Goal: Contribute content: Contribute content

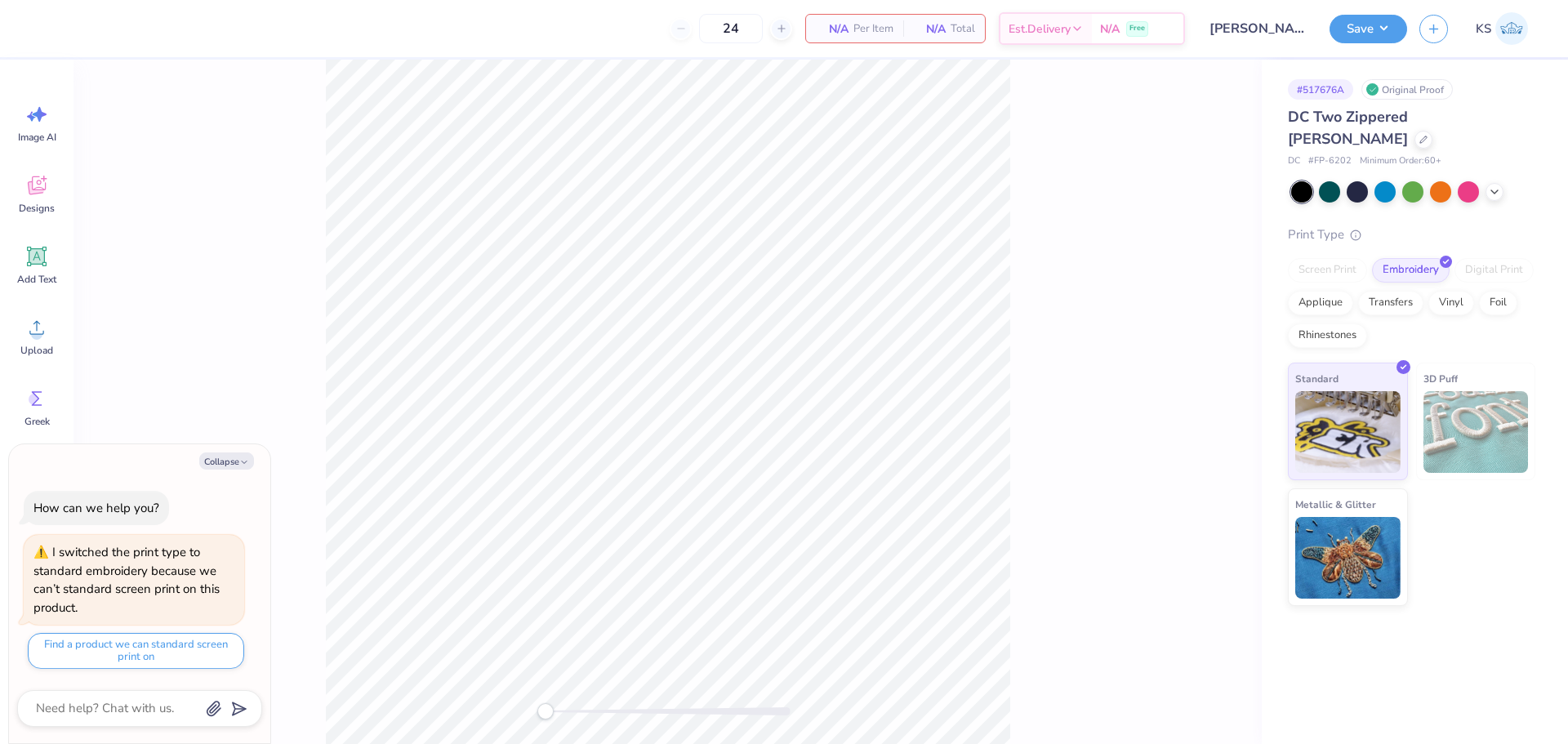
type textarea "x"
type input "60"
type textarea "x"
click at [1345, 258] on div "Screen Print" at bounding box center [1328, 270] width 79 height 24
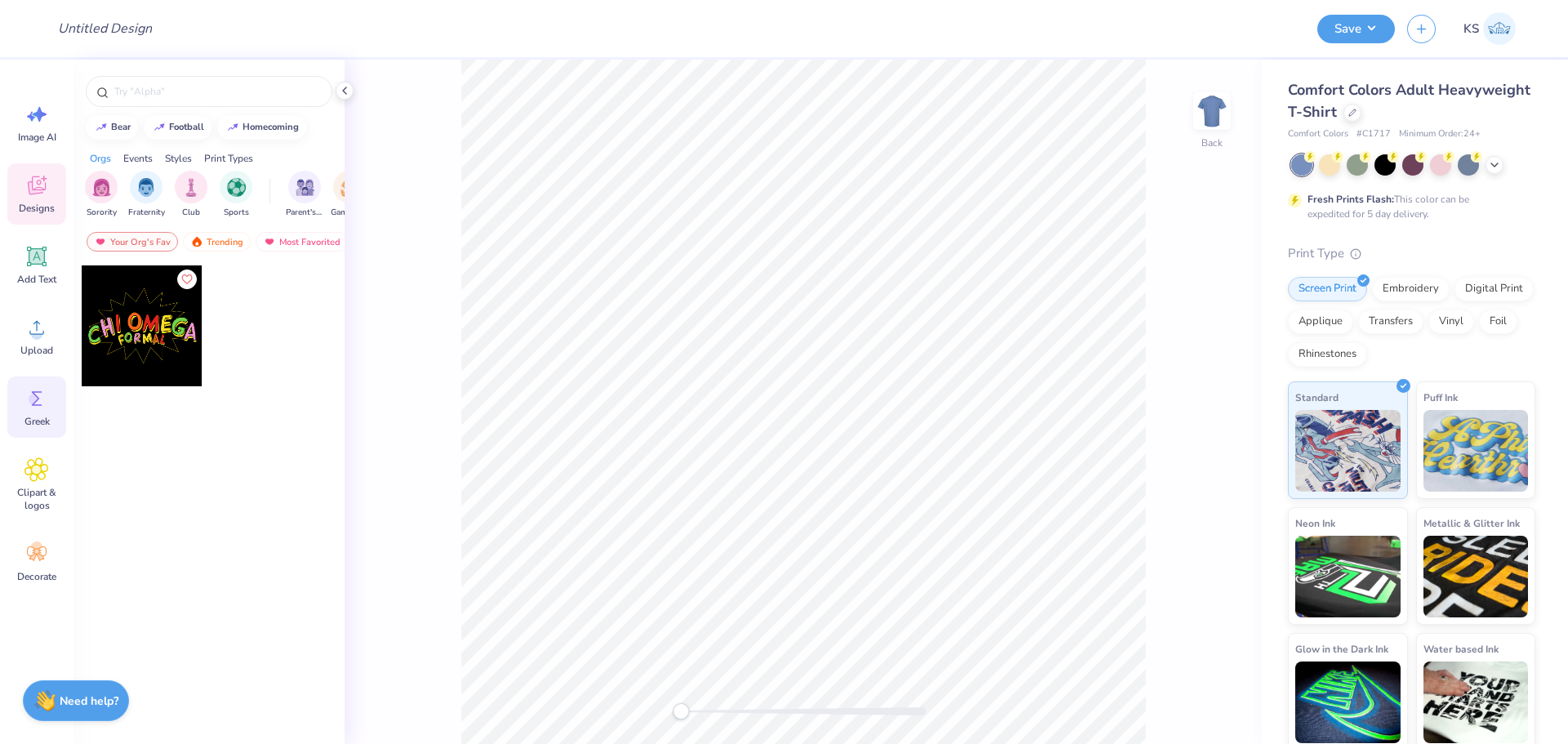
click at [32, 396] on circle at bounding box center [34, 399] width 12 height 12
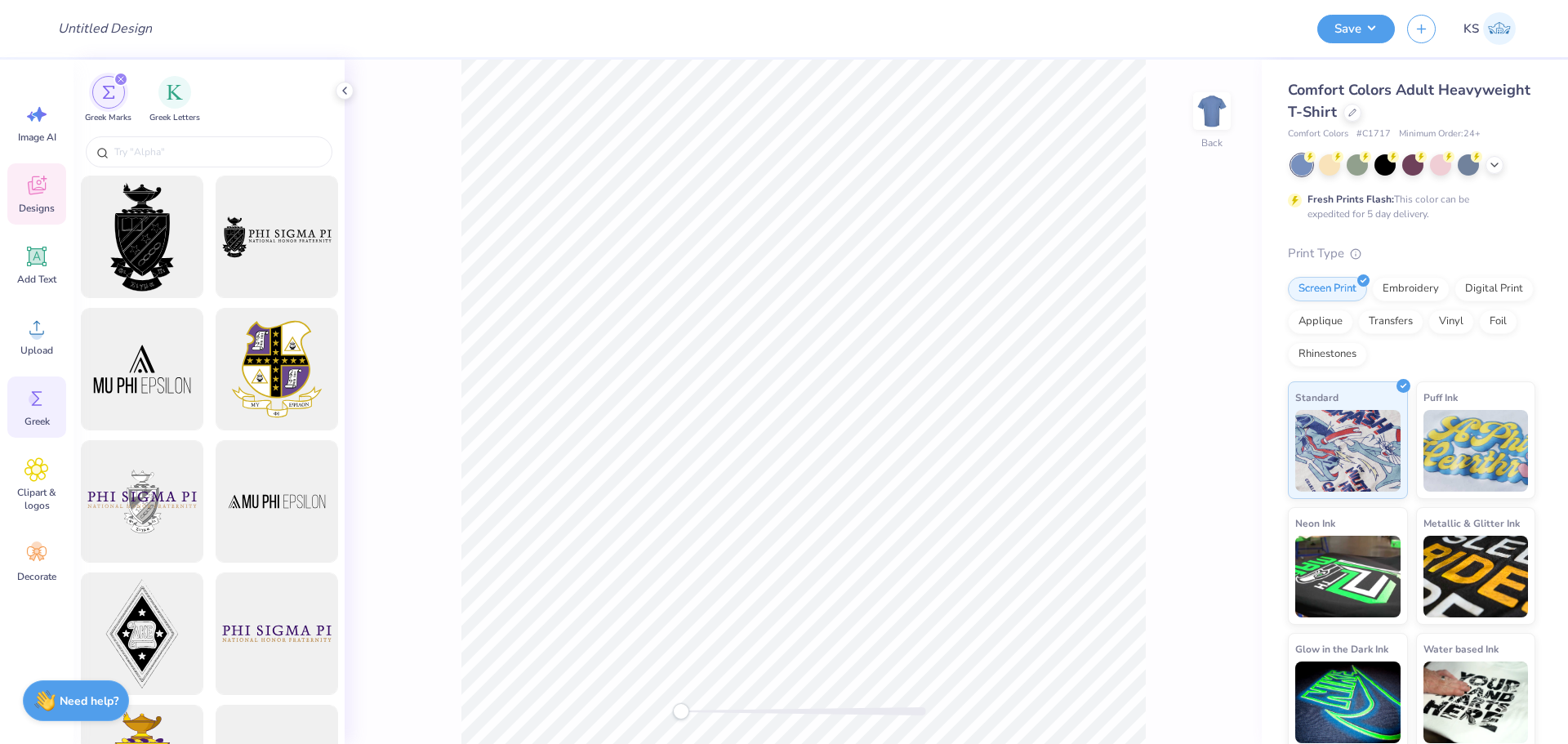
click at [41, 187] on icon at bounding box center [36, 185] width 24 height 24
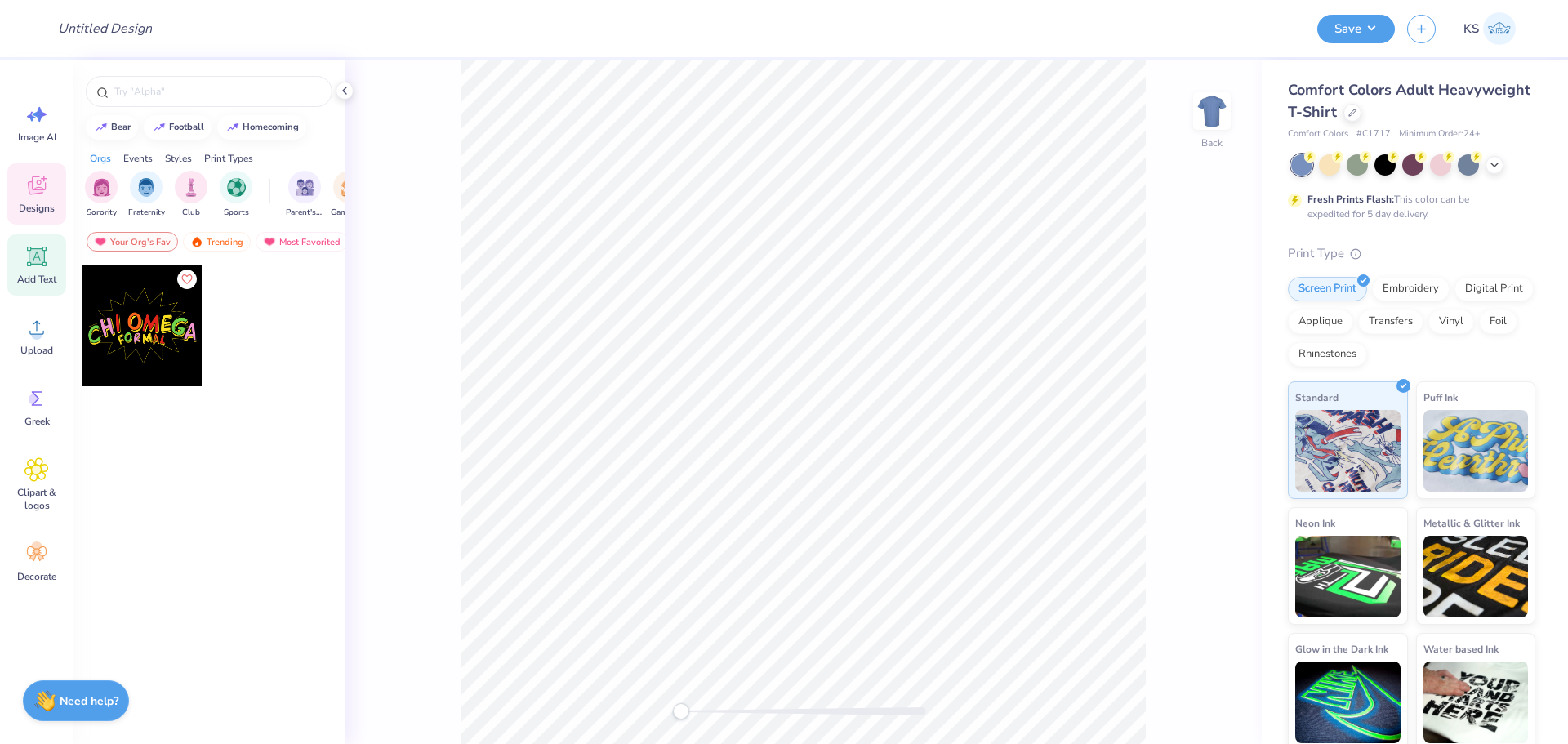
click at [32, 272] on div "Add Text" at bounding box center [37, 265] width 59 height 62
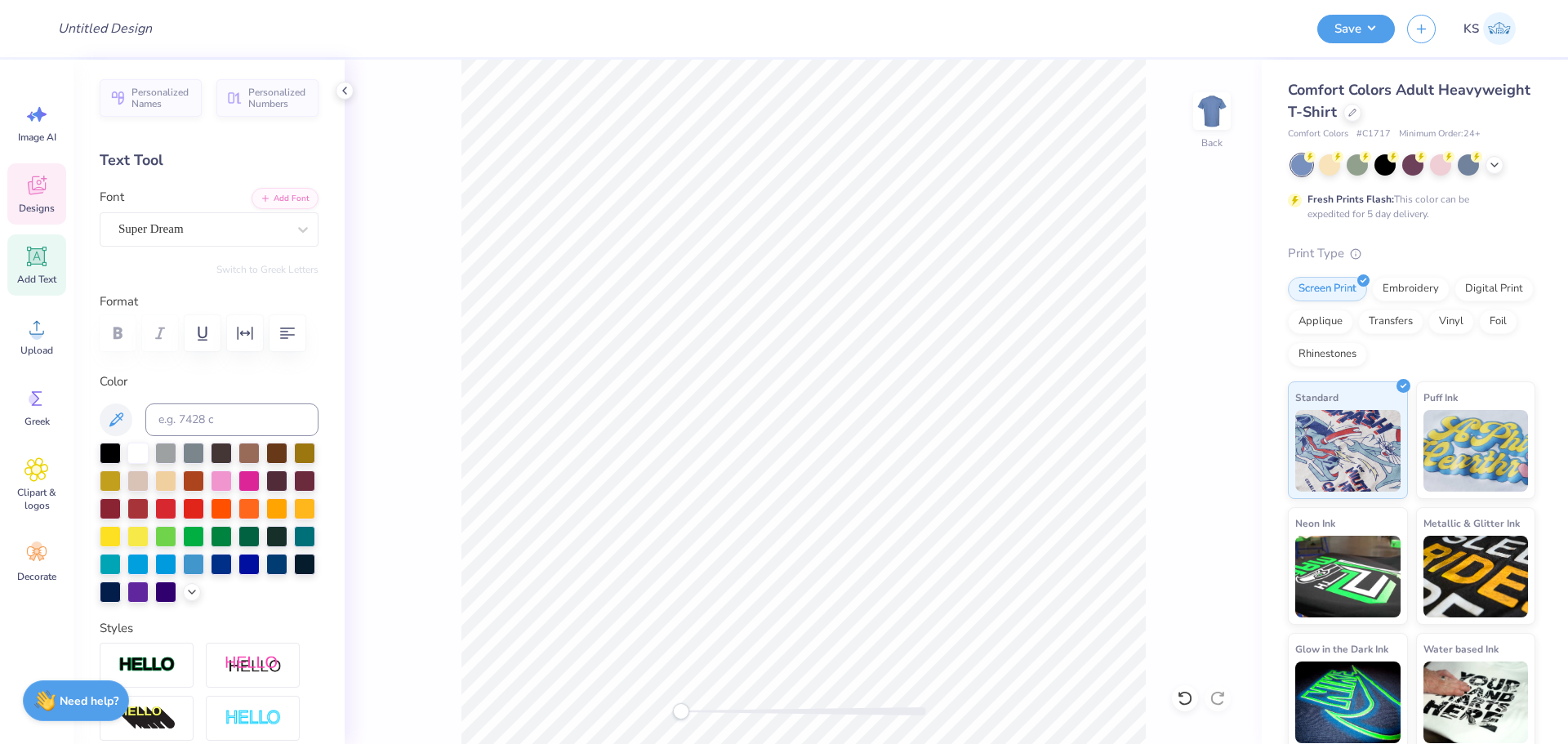
click at [45, 206] on span "Designs" at bounding box center [37, 208] width 36 height 13
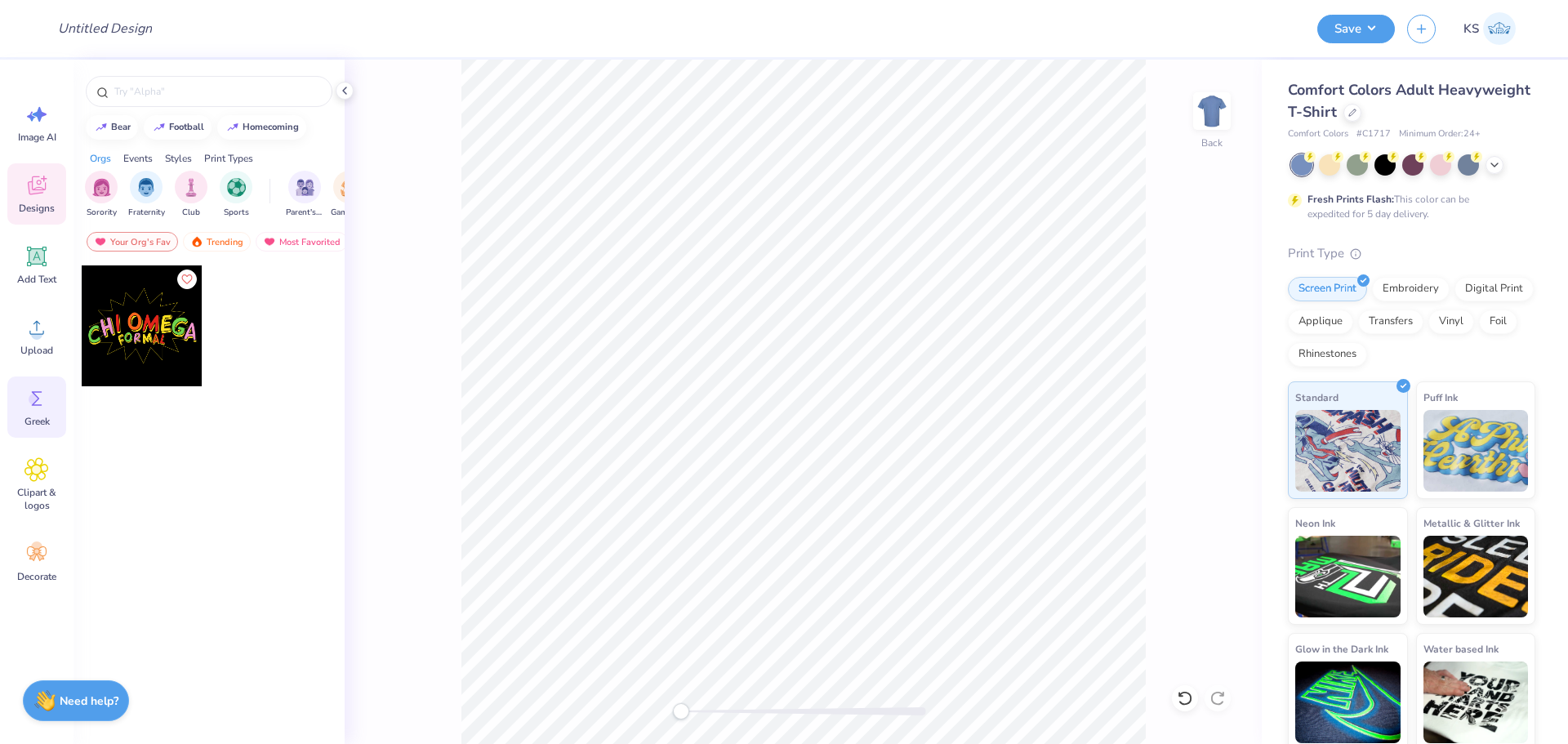
click at [44, 399] on icon at bounding box center [36, 398] width 24 height 24
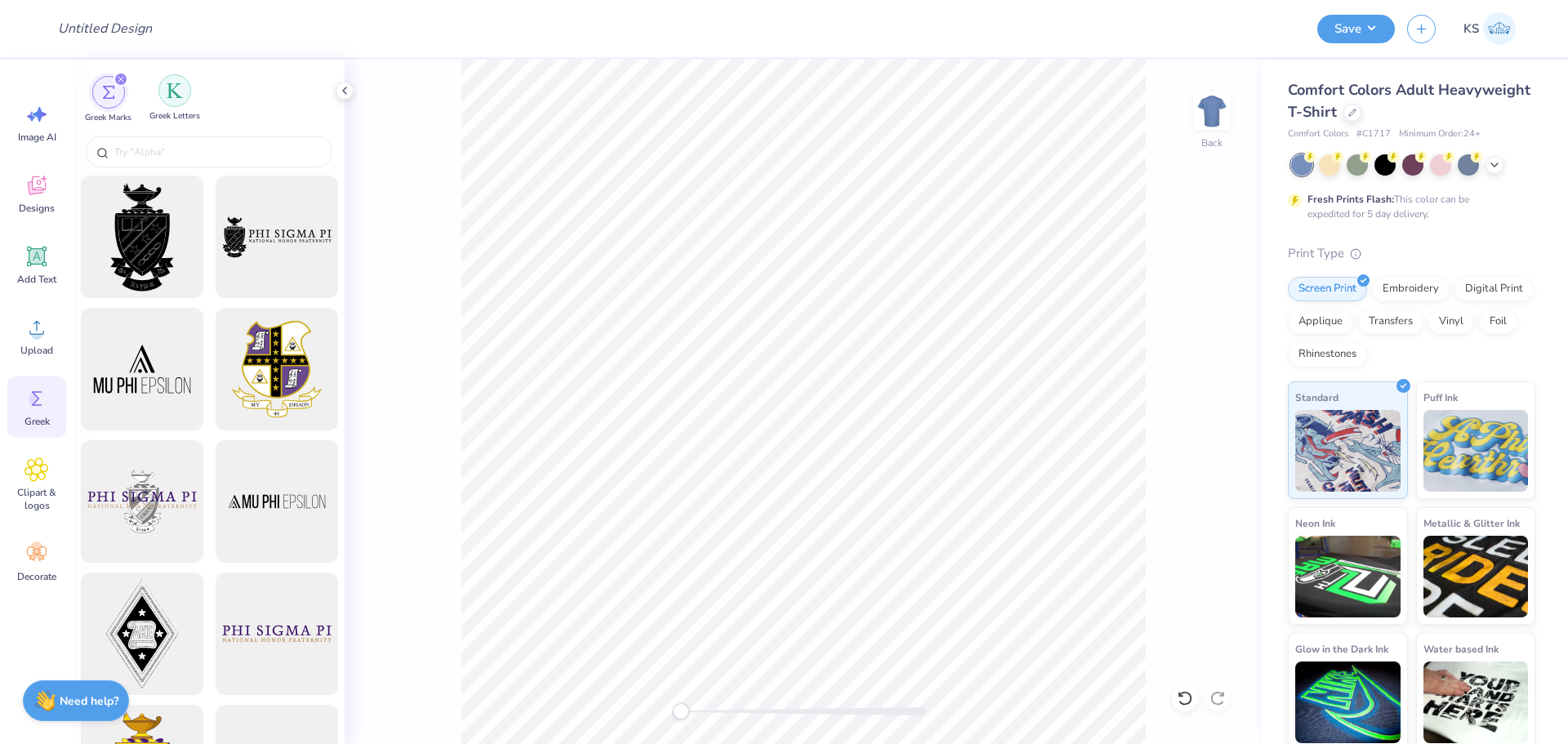
click at [178, 106] on div "filter for Greek Letters" at bounding box center [174, 90] width 33 height 33
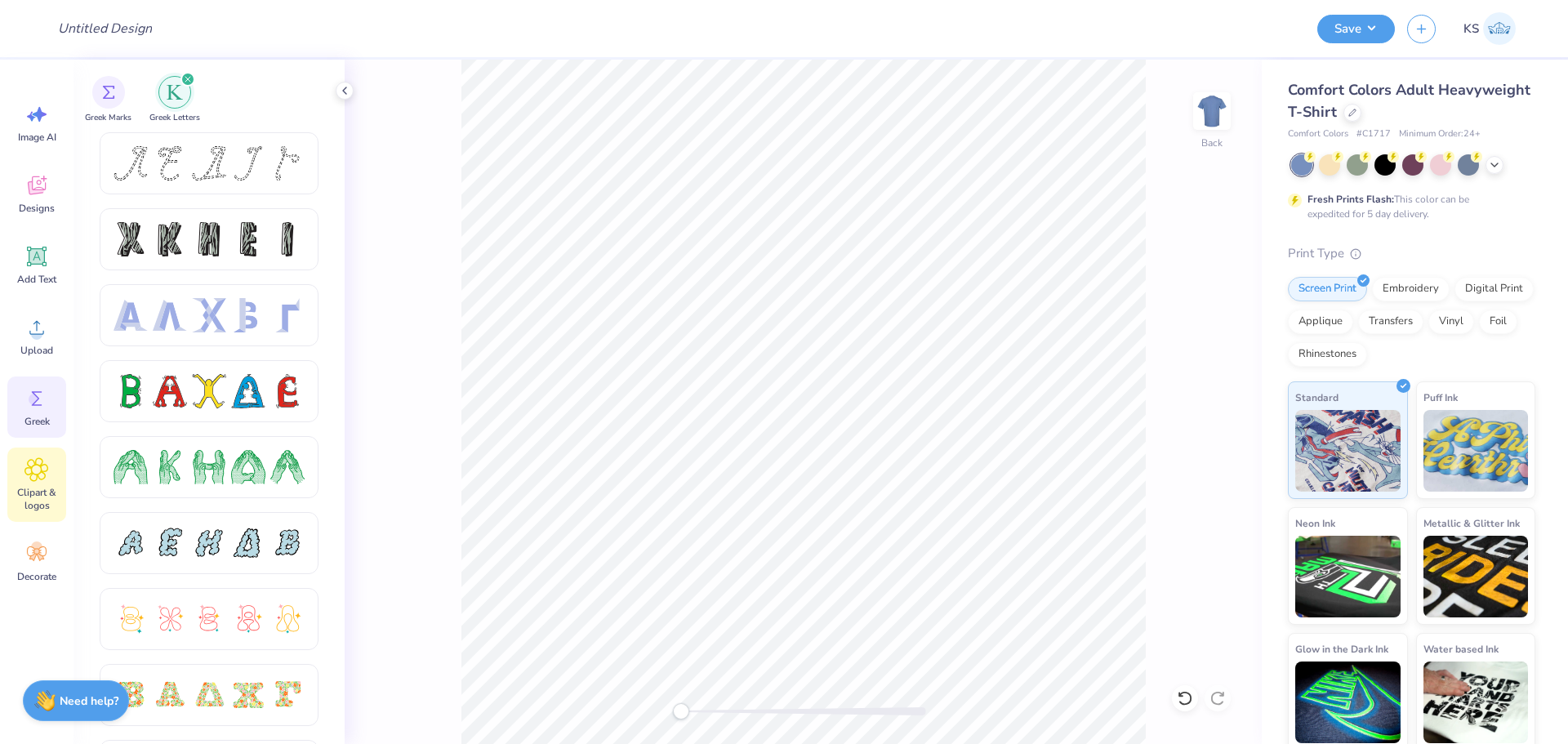
click at [41, 476] on icon at bounding box center [36, 469] width 24 height 24
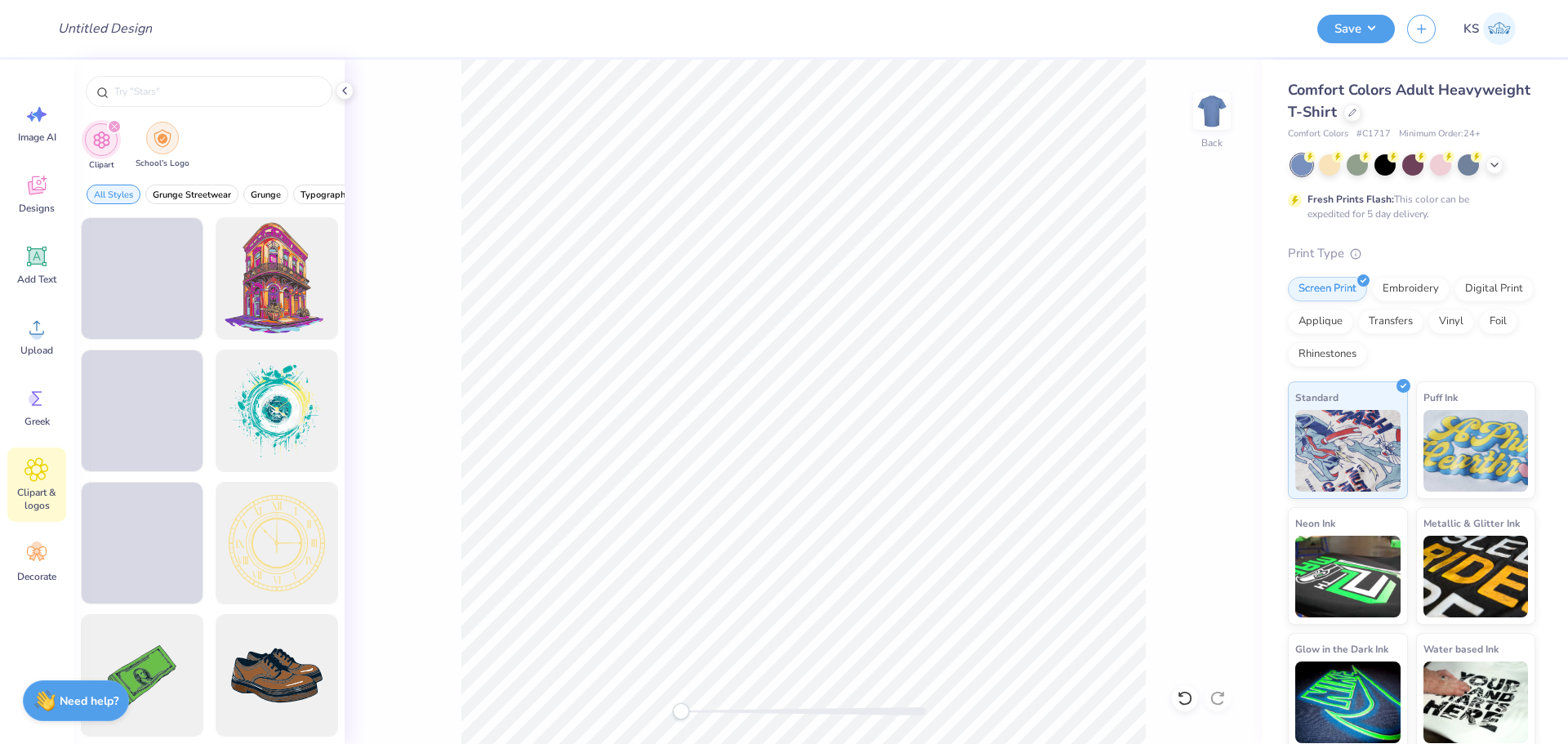
click at [160, 145] on img "filter for School's Logo" at bounding box center [163, 138] width 18 height 19
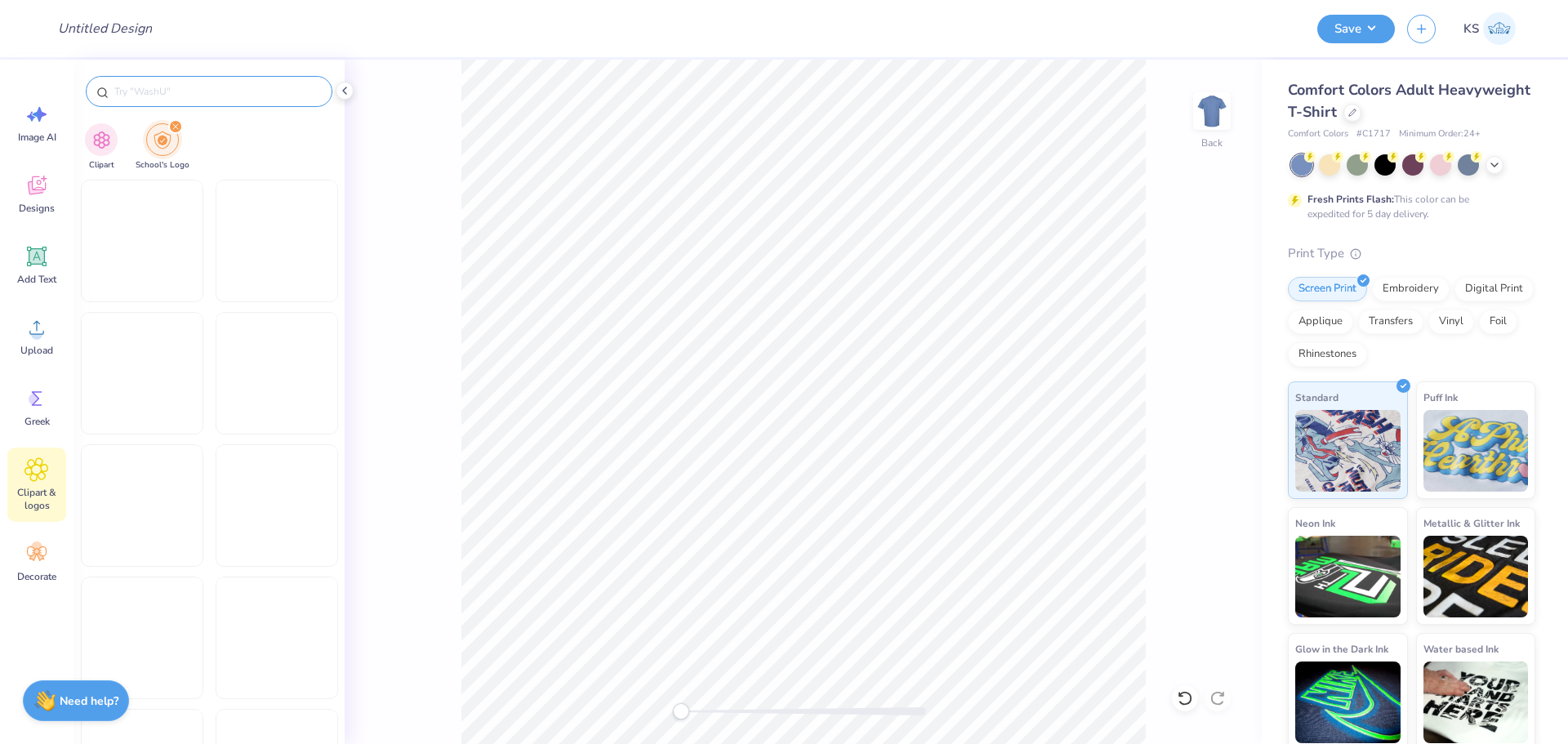
click at [200, 90] on input "text" at bounding box center [217, 91] width 209 height 16
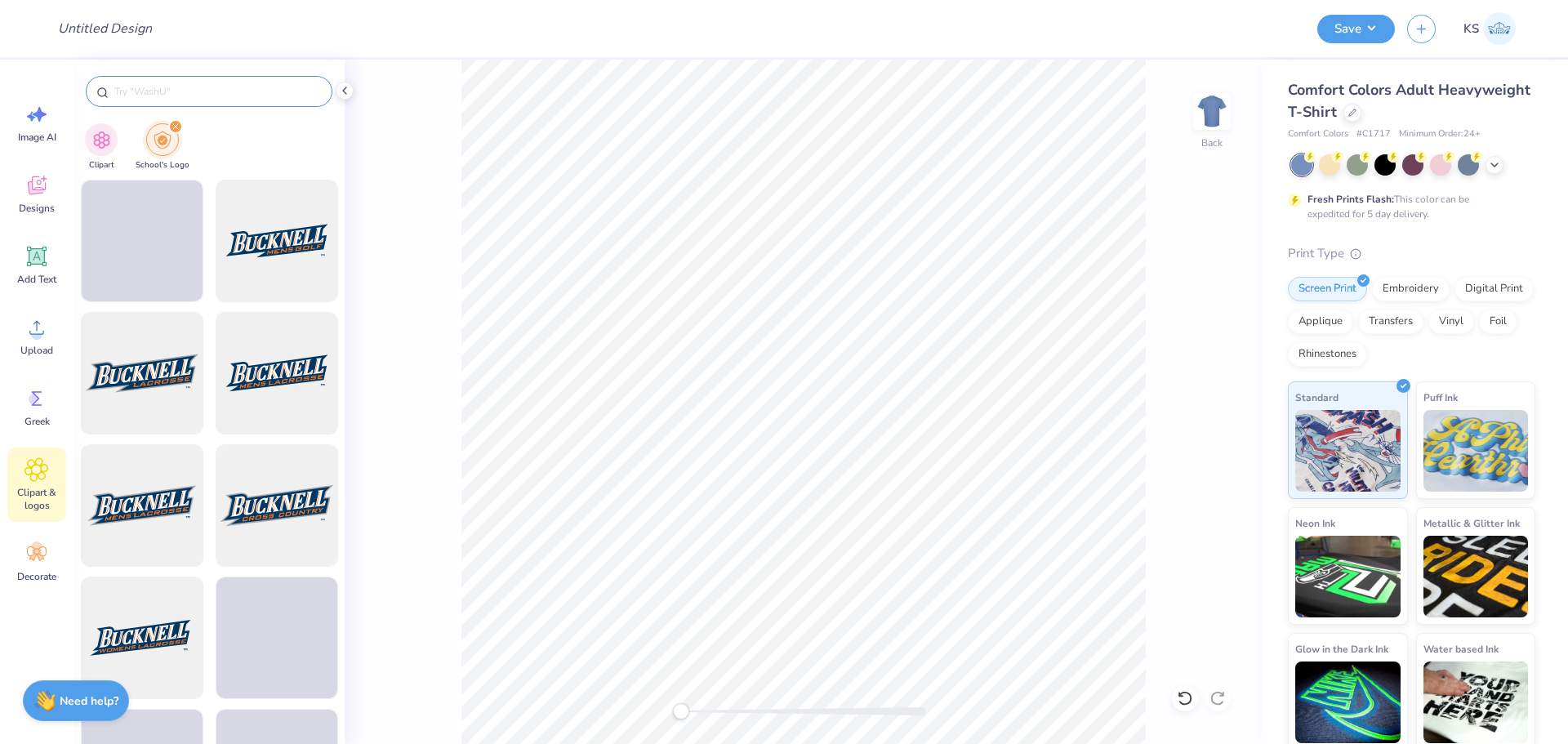
paste input "Santa Clara University"
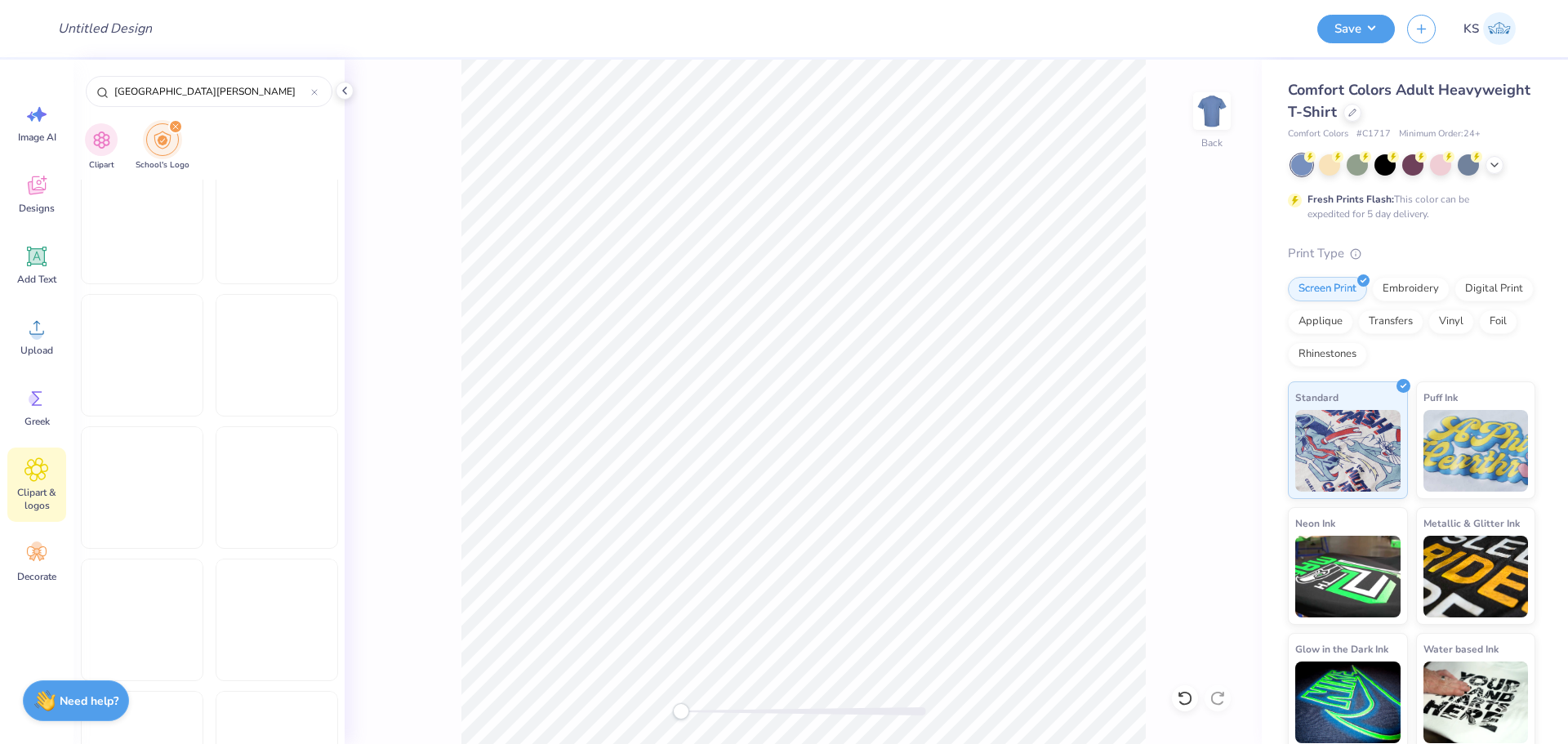
scroll to position [2287, 0]
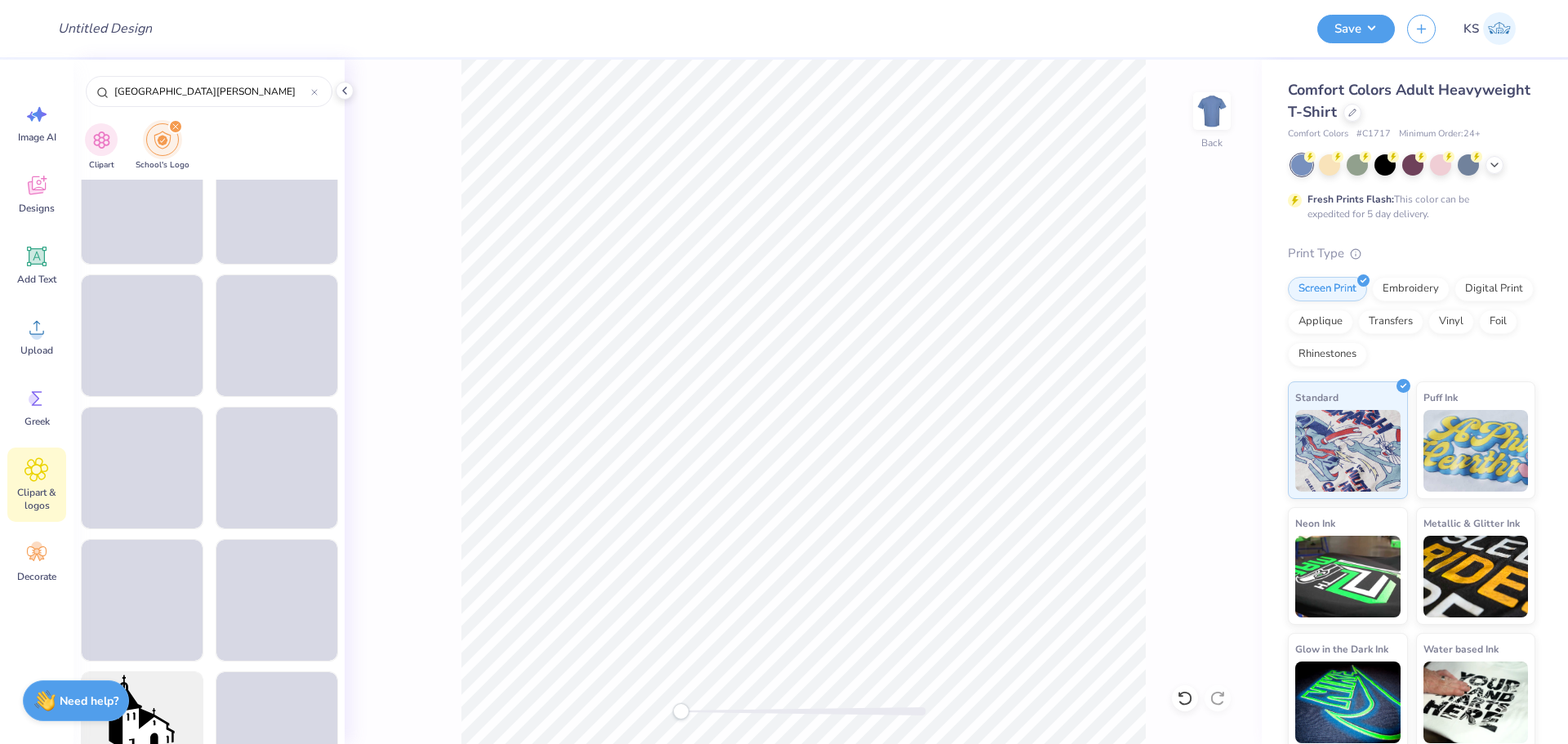
type input "Santa Clara University"
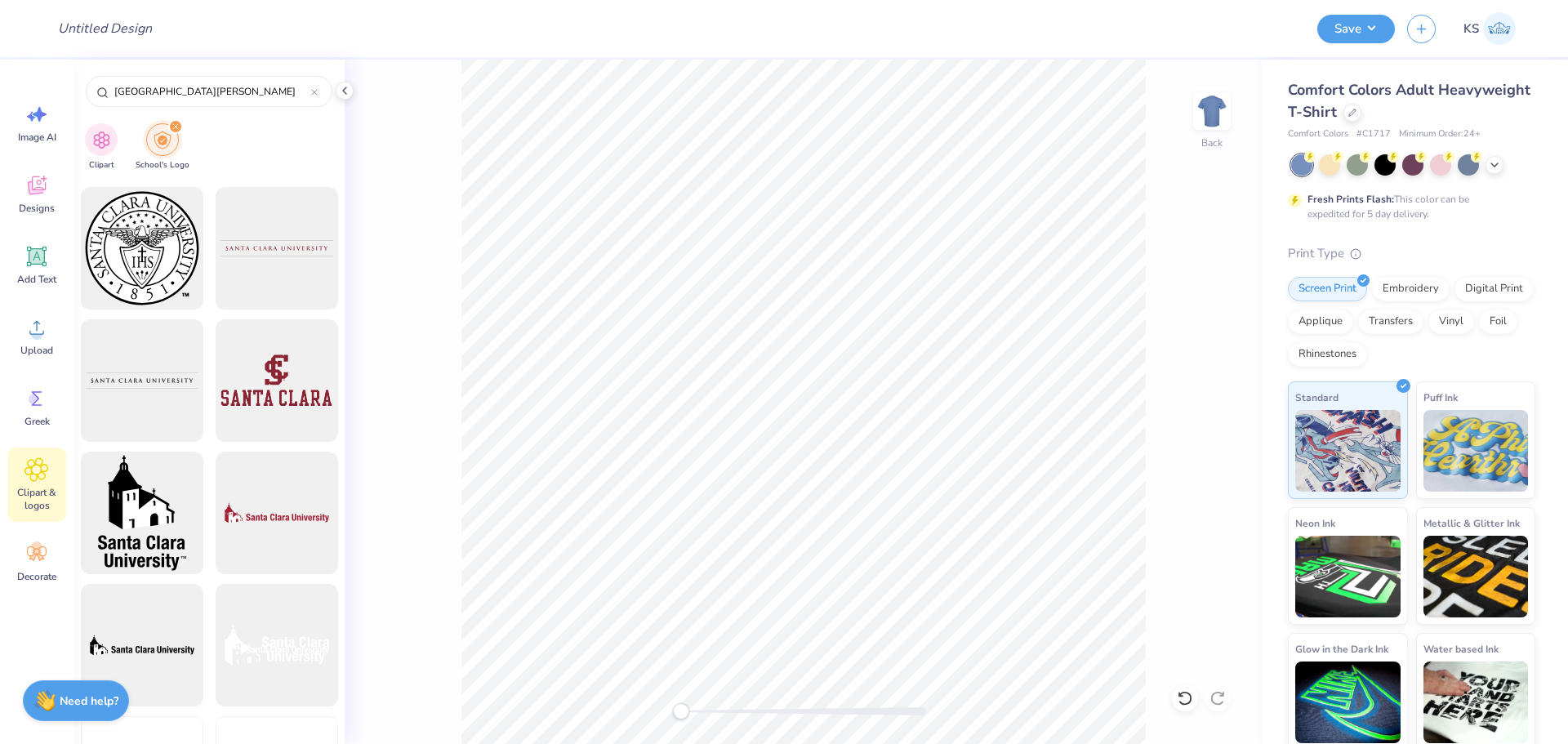
scroll to position [2612, 0]
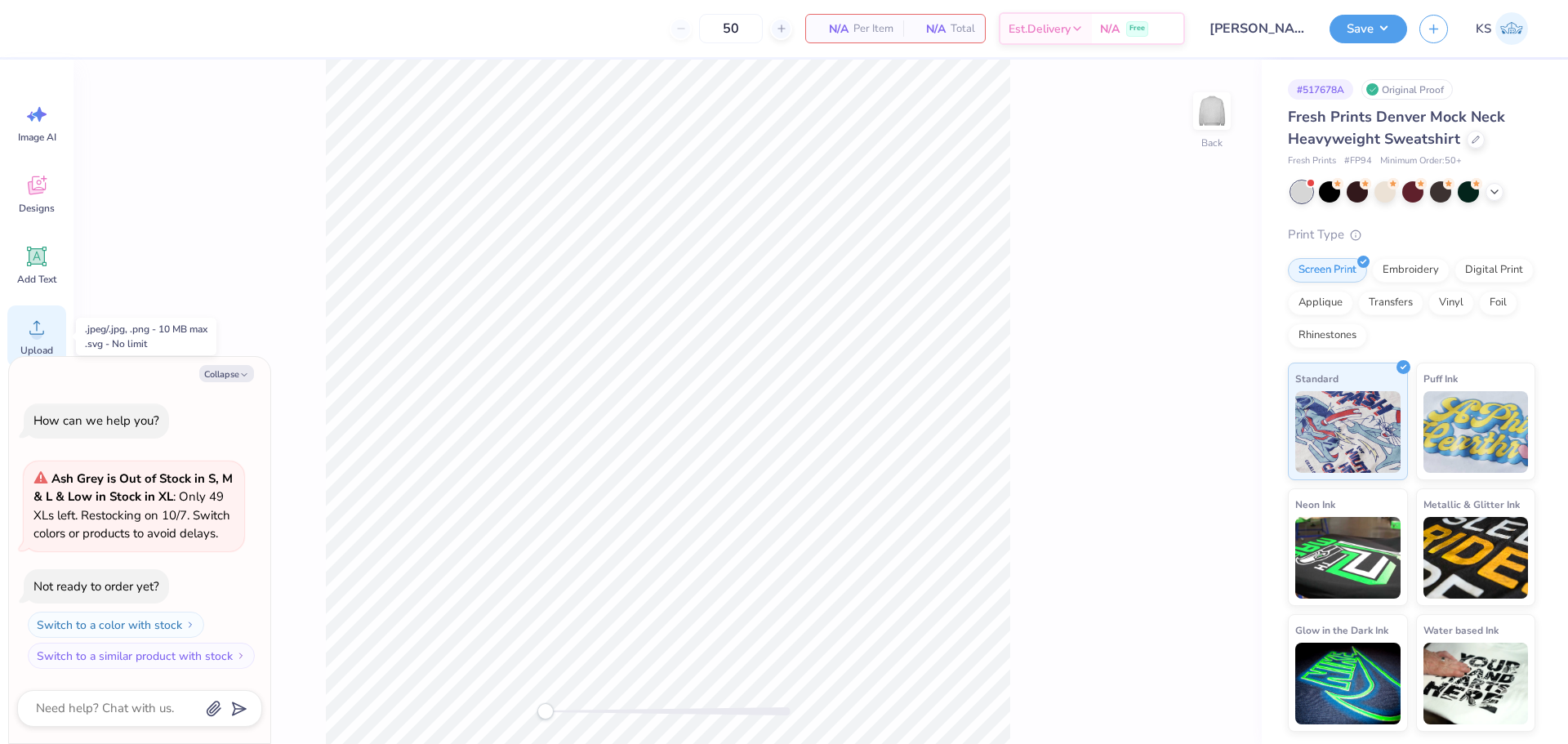
click at [33, 343] on div "Upload" at bounding box center [37, 336] width 59 height 62
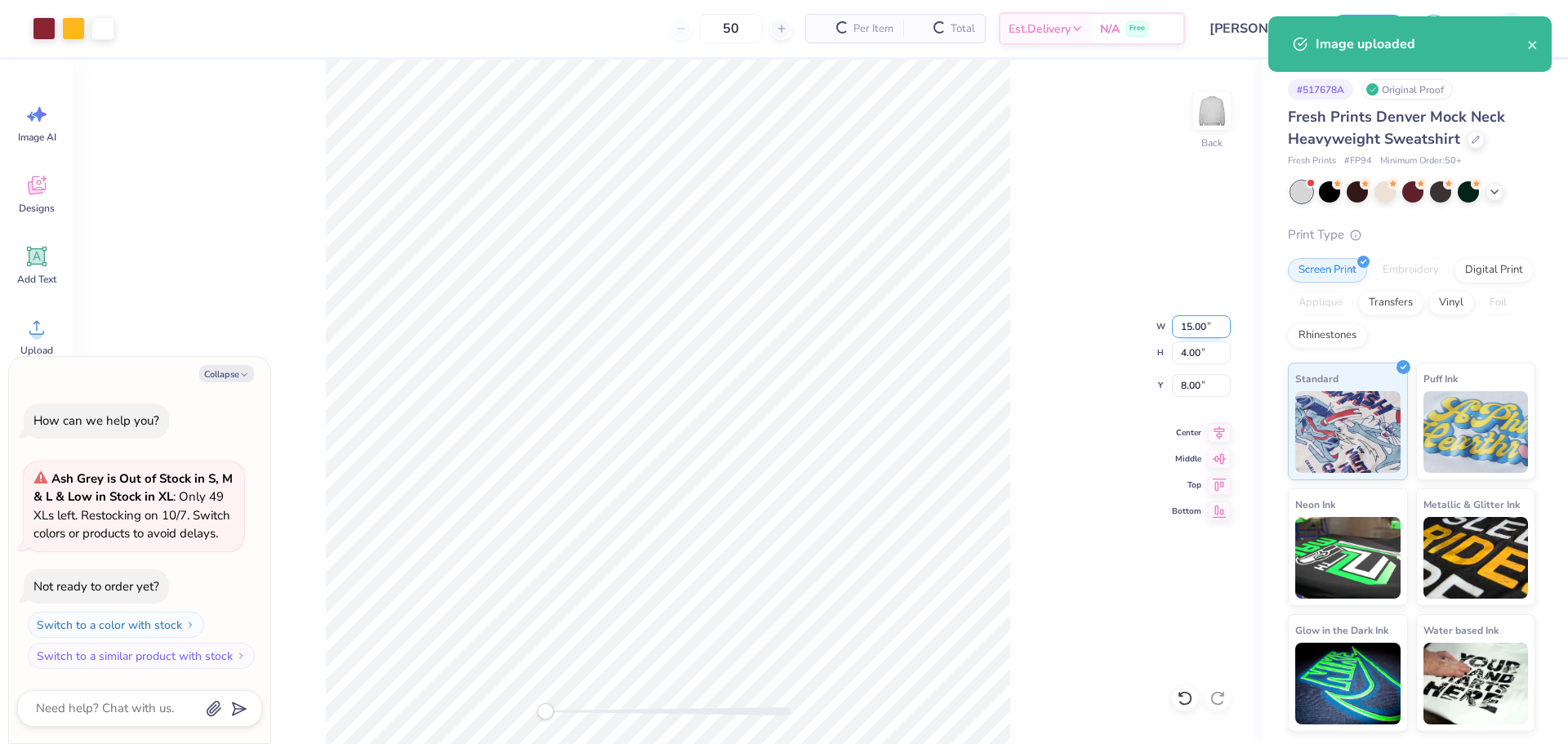
click at [1197, 327] on input "15.00" at bounding box center [1202, 327] width 59 height 23
type textarea "x"
type input "4"
type textarea "x"
type input "4.00"
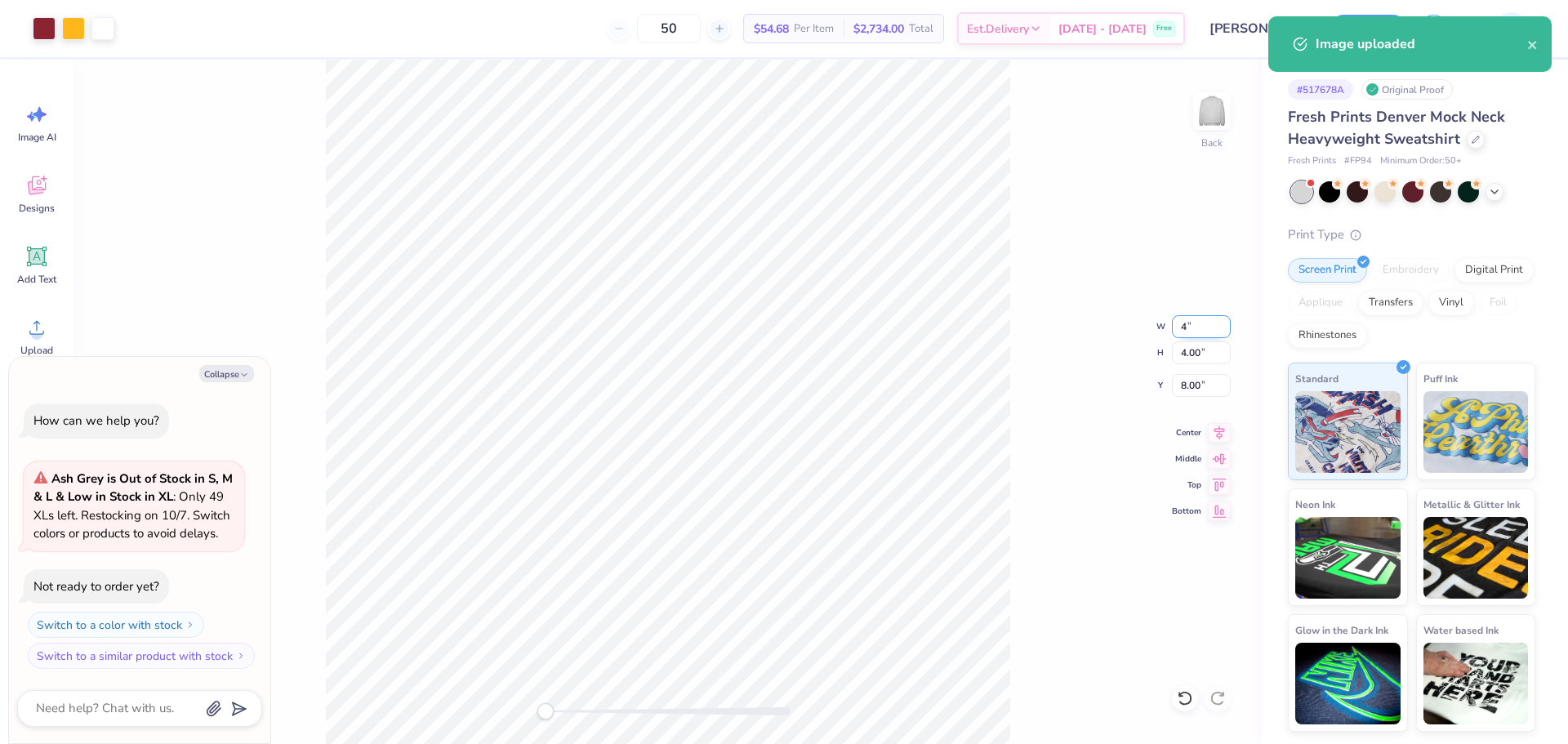
type input "1.07"
type input "9.47"
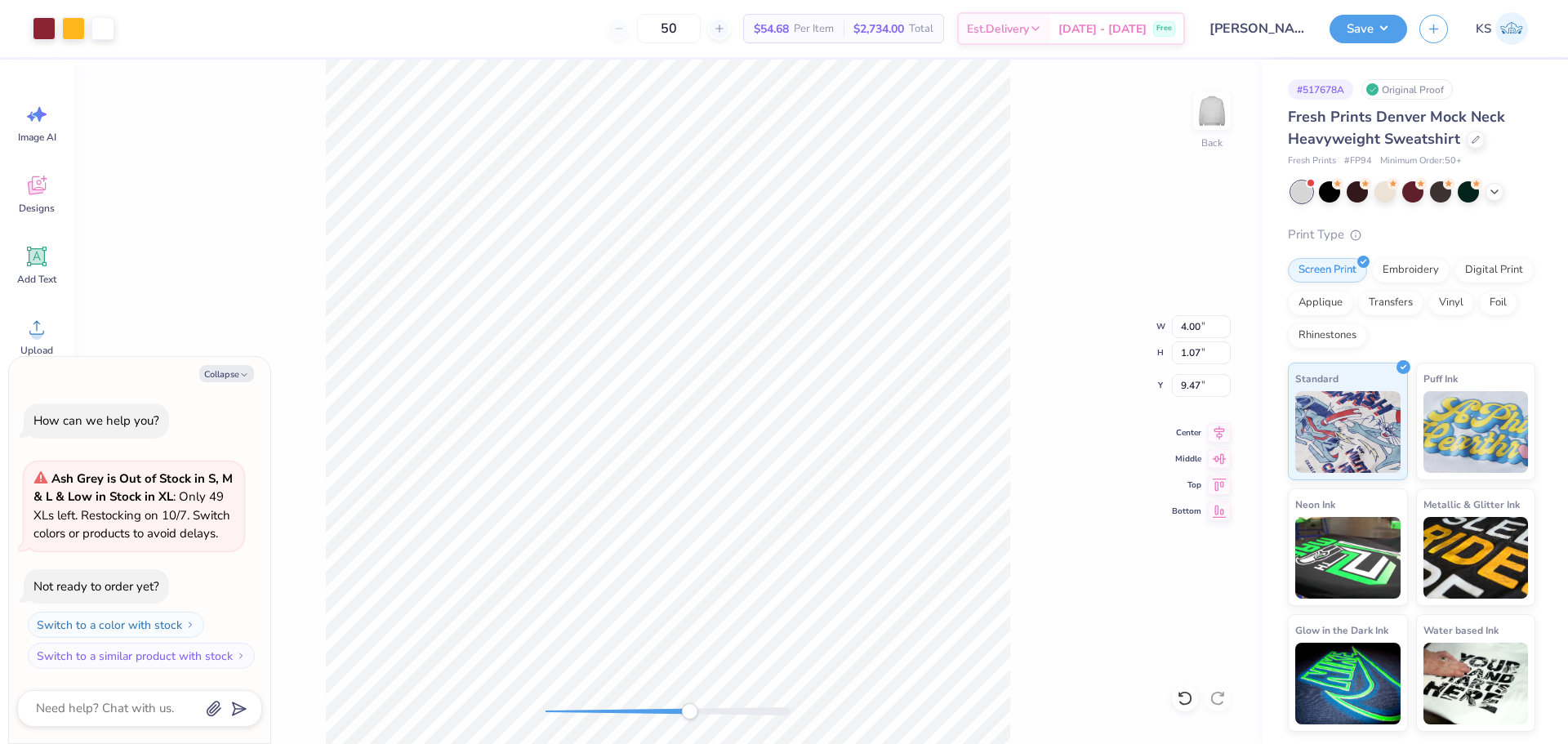
drag, startPoint x: 589, startPoint y: 713, endPoint x: 690, endPoint y: 706, distance: 101.2
click at [689, 715] on div at bounding box center [668, 711] width 245 height 8
click at [1182, 692] on icon at bounding box center [1185, 698] width 16 height 16
click at [680, 701] on div "Back W 4.00 4.00 " H 1.07 1.07 " Y 9.47 9.47 " Center Middle Top Bottom" at bounding box center [667, 402] width 1189 height 685
click at [1186, 697] on icon at bounding box center [1185, 698] width 16 height 16
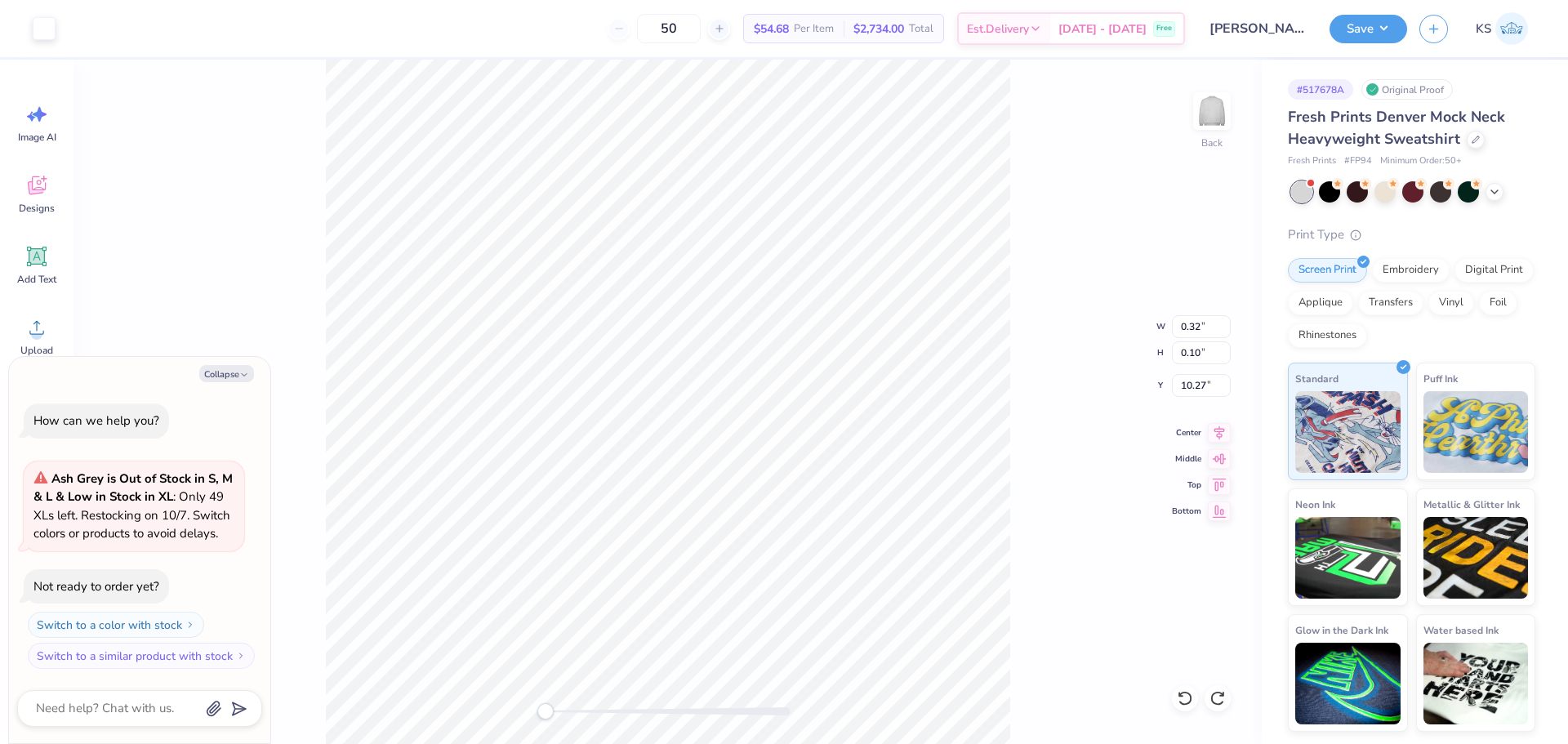
click at [480, 682] on div "Back W 0.32 0.32 " H 0.10 0.10 " Y 10.27 10.27 " Center Middle Top Bottom" at bounding box center [667, 402] width 1189 height 685
click at [1201, 391] on input "9.47" at bounding box center [1202, 386] width 59 height 23
type textarea "x"
click at [1201, 389] on input "3.00" at bounding box center [1202, 386] width 59 height 23
type input "2"
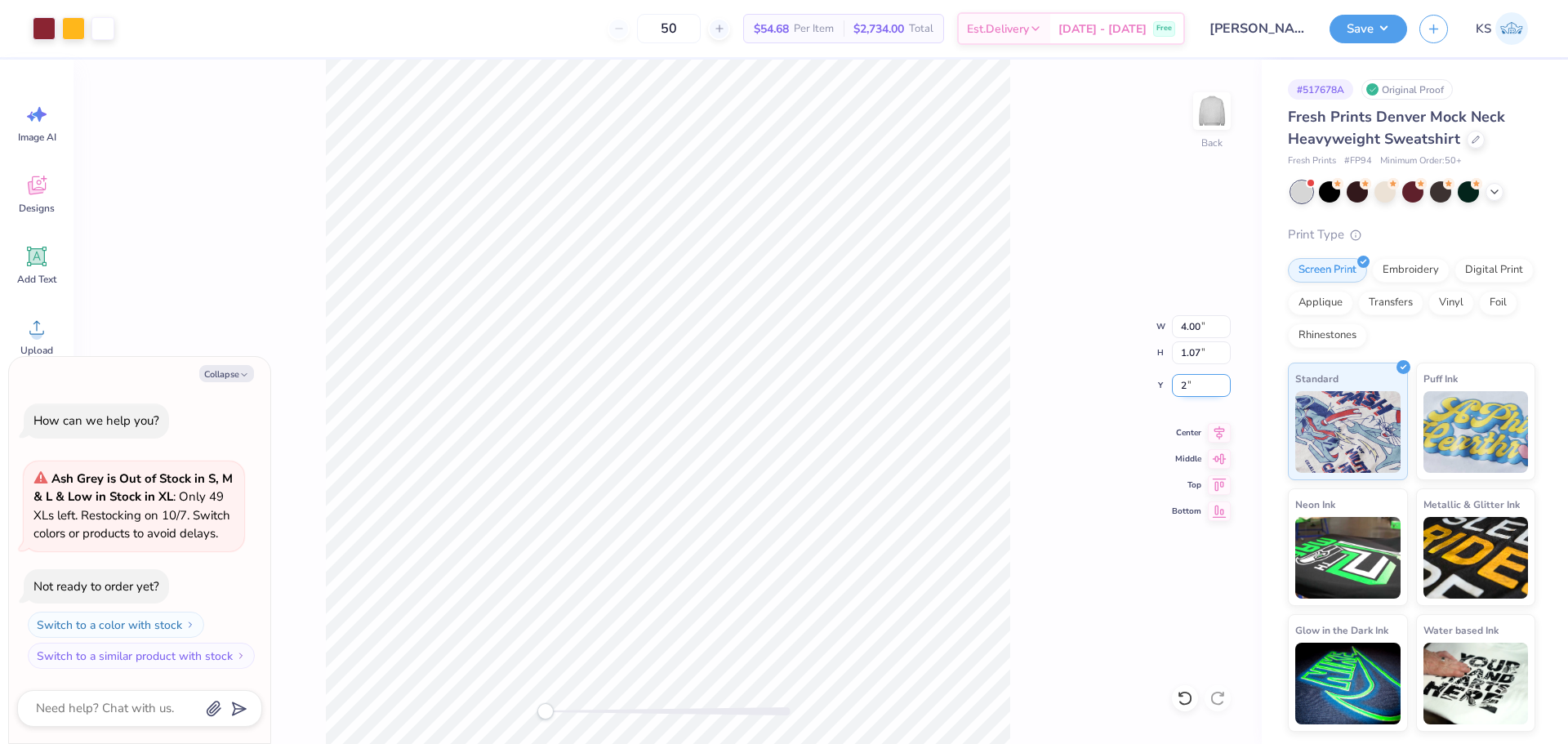
type textarea "x"
click at [1198, 387] on input "2" at bounding box center [1202, 386] width 59 height 23
type input "1"
click at [1189, 705] on icon at bounding box center [1185, 698] width 16 height 16
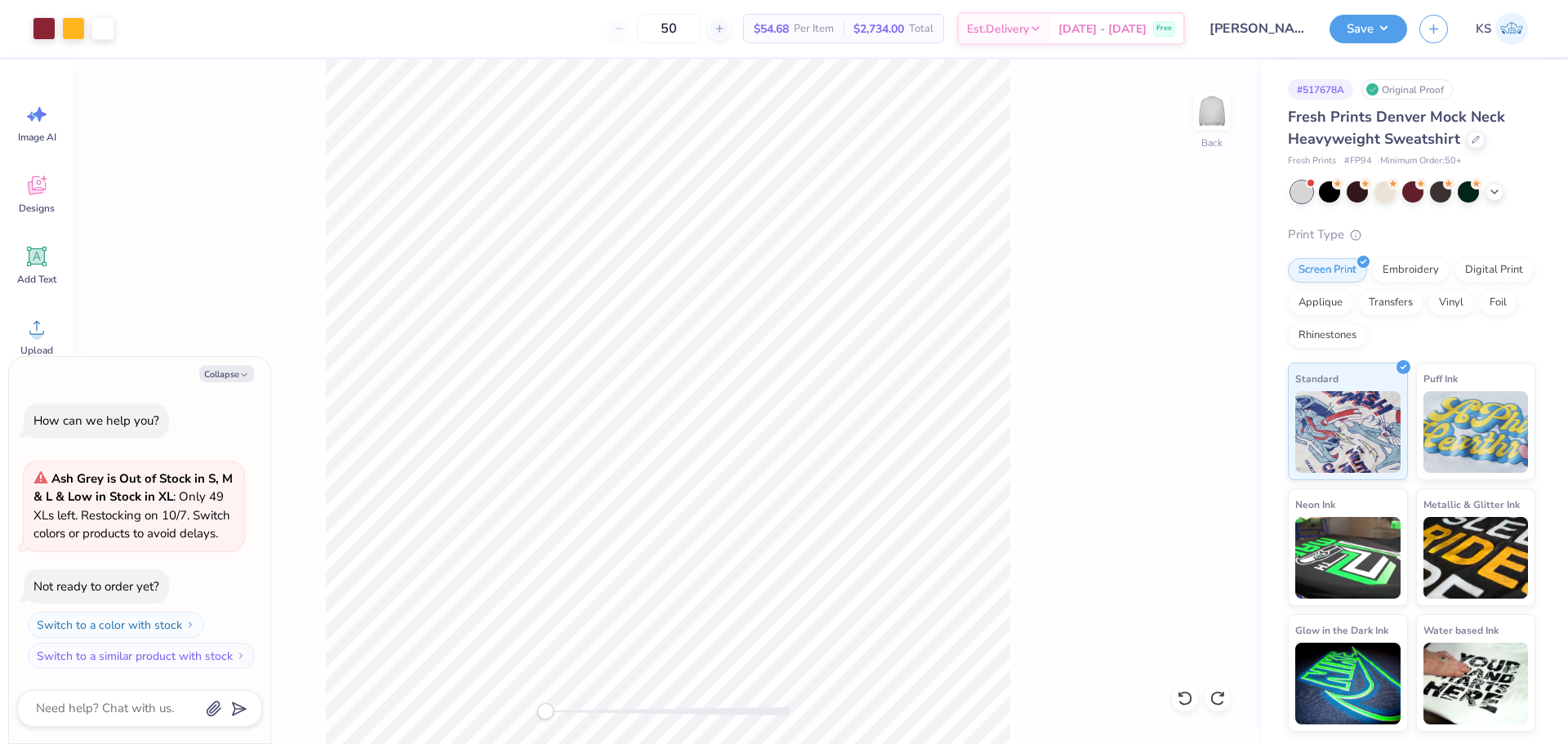
click at [589, 715] on div at bounding box center [668, 712] width 245 height 16
drag, startPoint x: 568, startPoint y: 712, endPoint x: 540, endPoint y: 709, distance: 28.2
click at [540, 709] on div "Accessibility label" at bounding box center [546, 712] width 16 height 16
click at [44, 263] on icon at bounding box center [37, 256] width 15 height 15
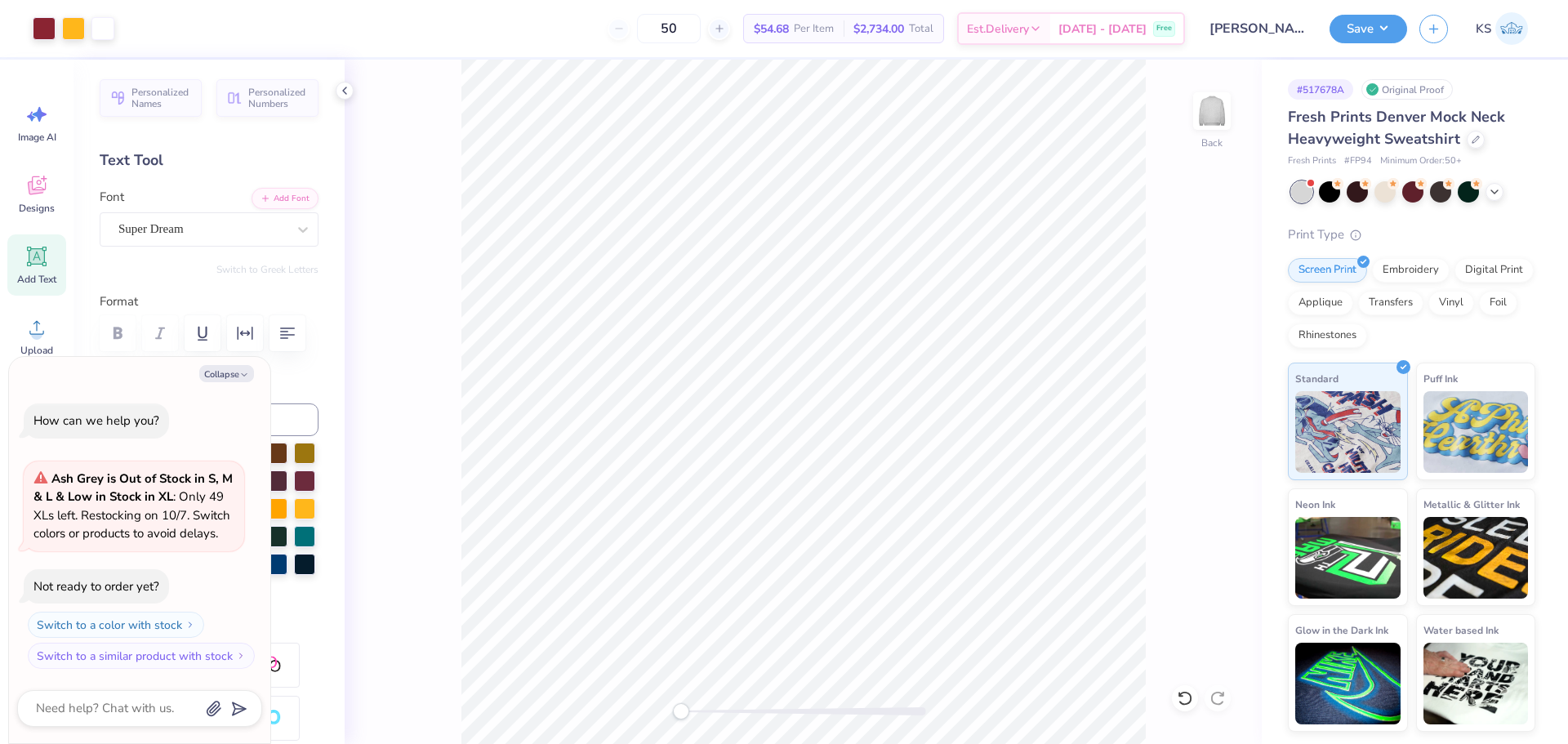
drag, startPoint x: 216, startPoint y: 371, endPoint x: 174, endPoint y: 189, distance: 186.8
click at [216, 369] on button "Collapse" at bounding box center [226, 373] width 54 height 17
type textarea "x"
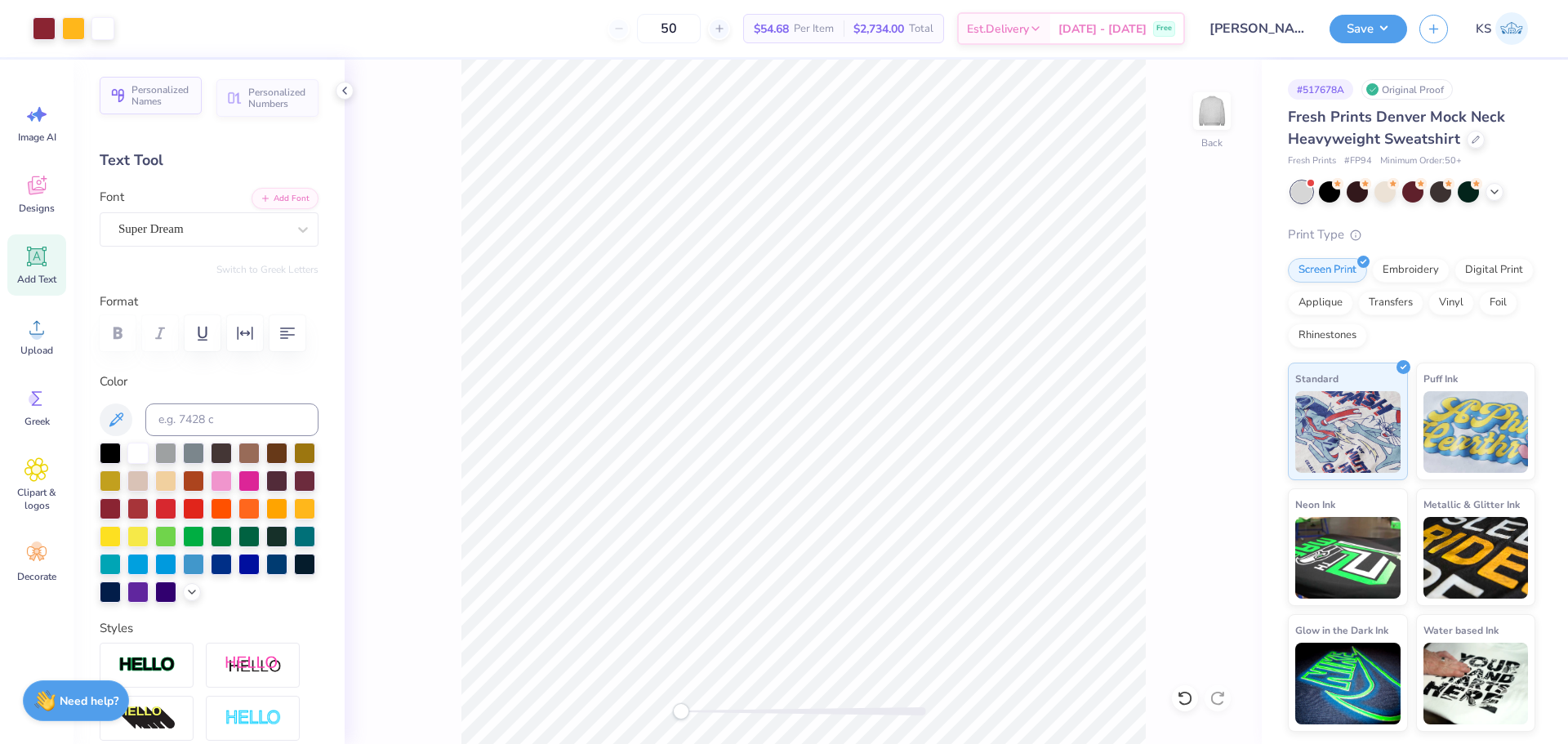
click at [147, 82] on button "Personalized Names" at bounding box center [151, 96] width 102 height 38
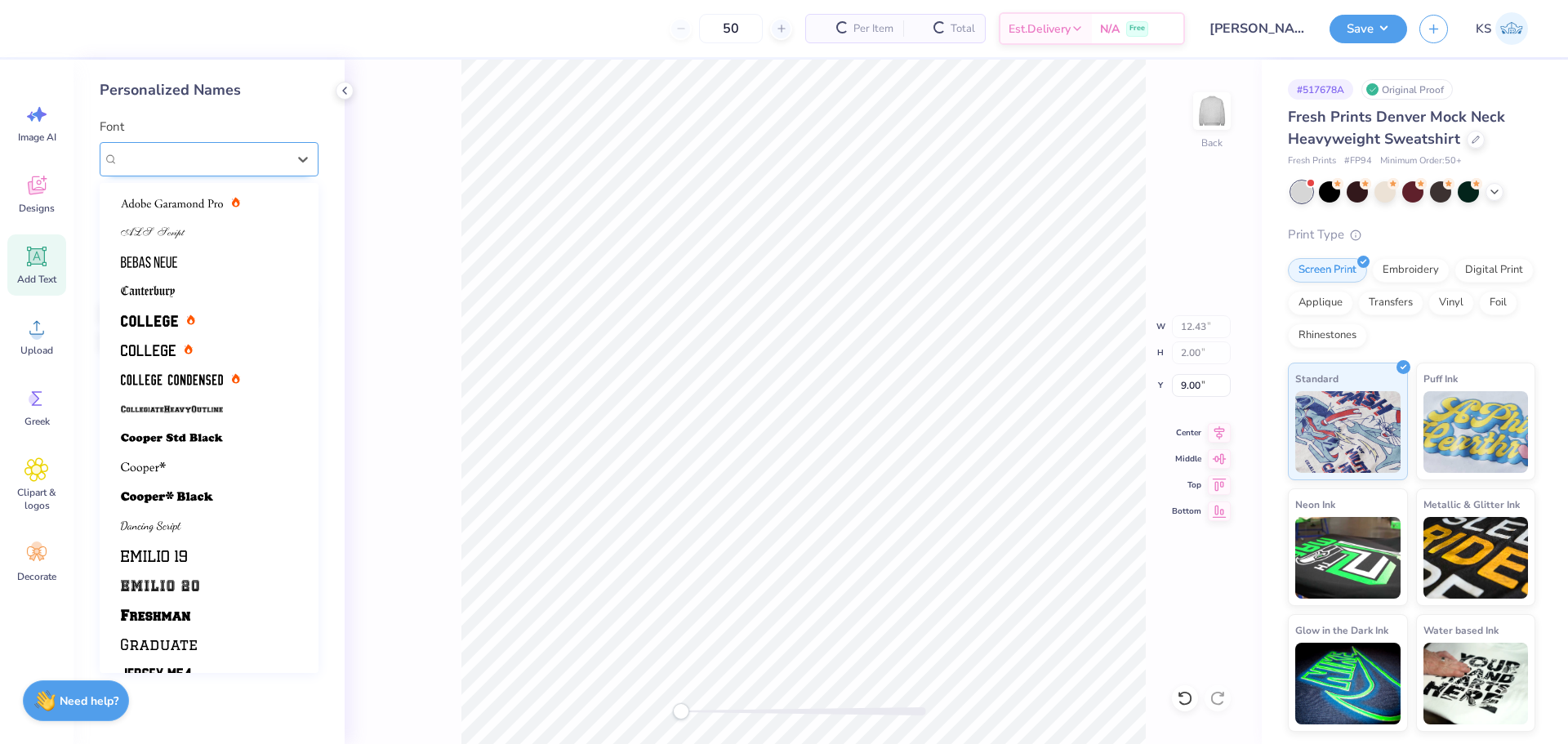
click at [206, 166] on div "Varsity Team" at bounding box center [203, 159] width 171 height 25
click at [216, 208] on img at bounding box center [171, 203] width 102 height 12
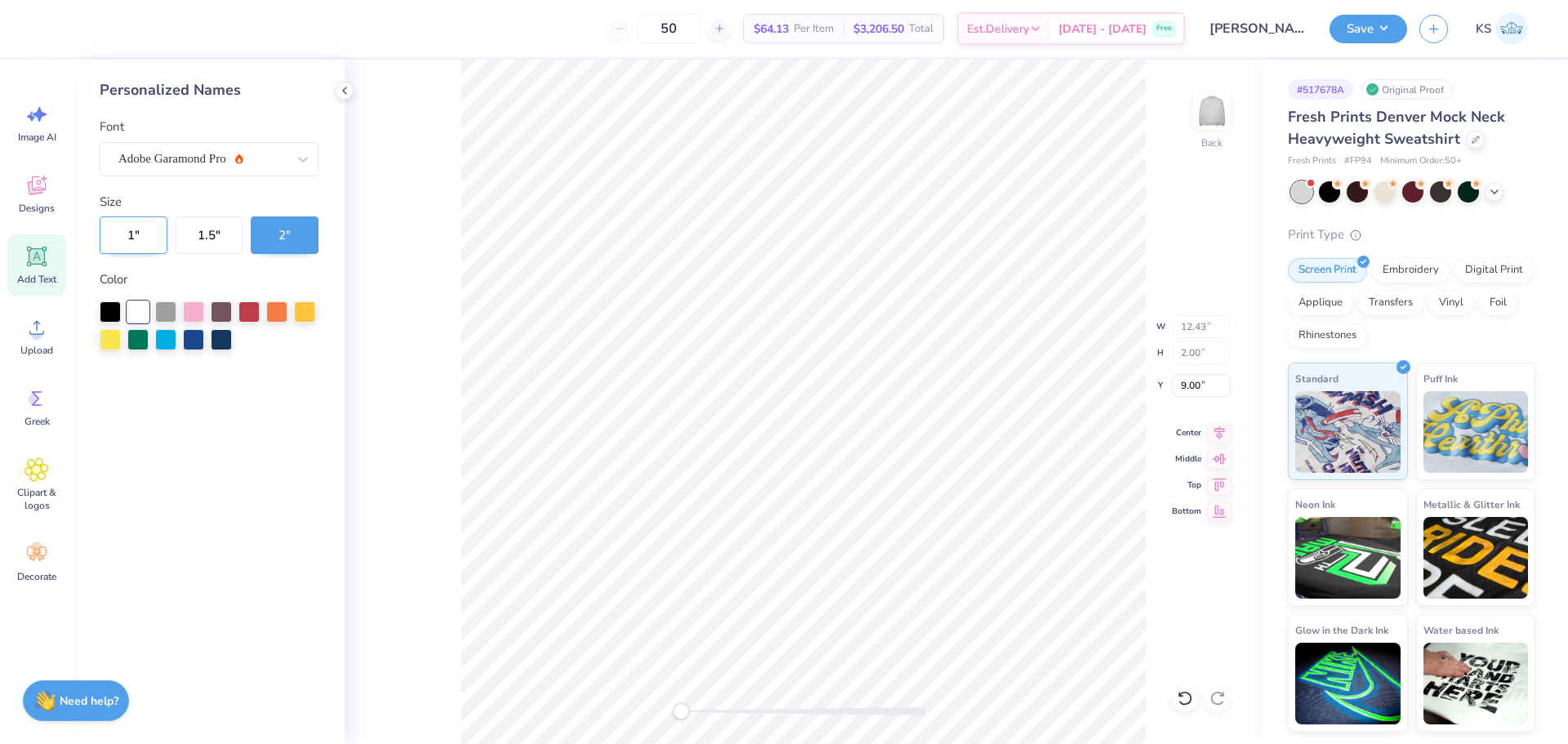
click at [150, 233] on button "1 "" at bounding box center [134, 235] width 68 height 38
click at [259, 308] on div at bounding box center [249, 311] width 21 height 21
type input "4.00"
type input "1.07"
type input "3.00"
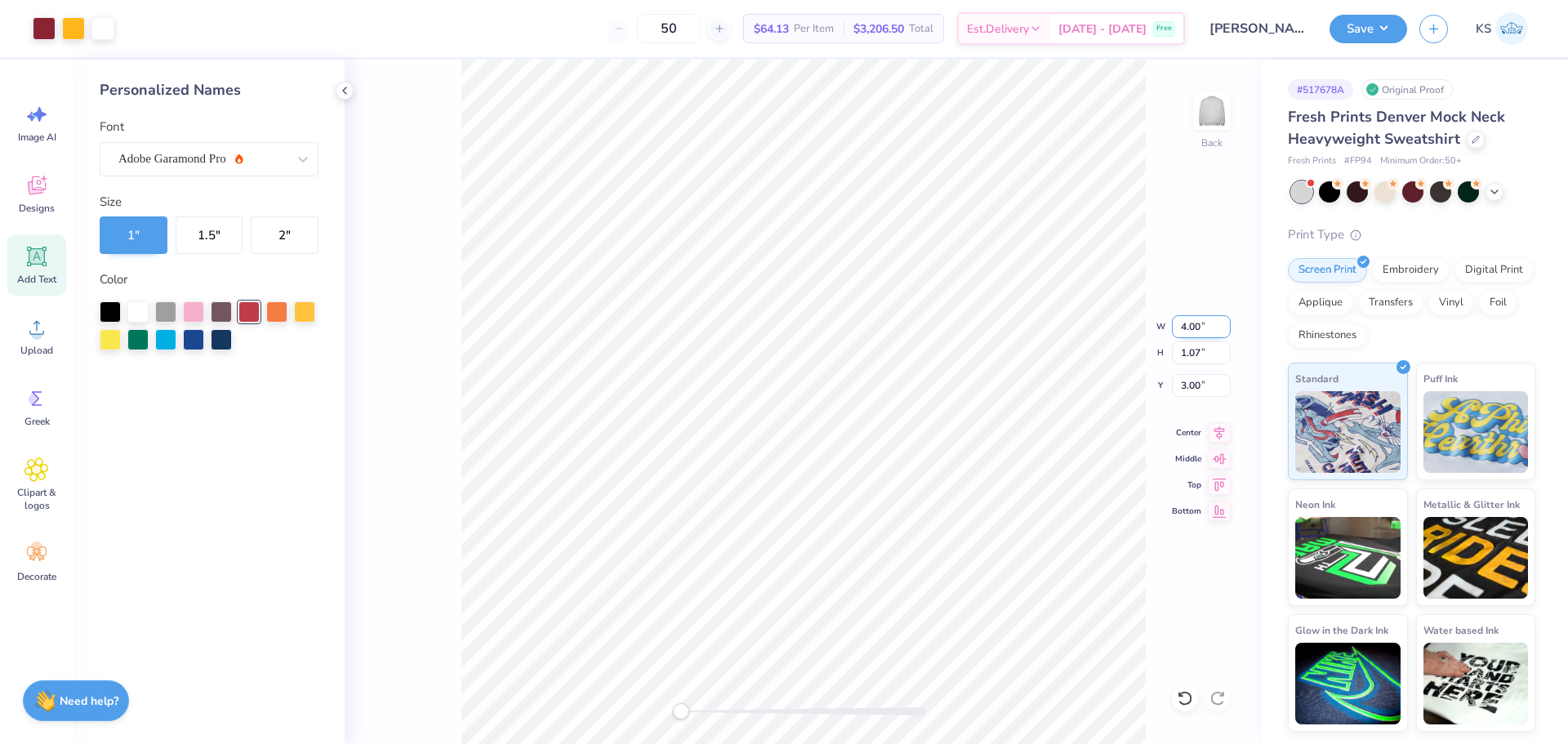
click at [1205, 333] on input "4.00" at bounding box center [1202, 327] width 59 height 23
type input "5.00"
type input "1.33"
type input "2.87"
click at [705, 711] on div at bounding box center [804, 711] width 245 height 8
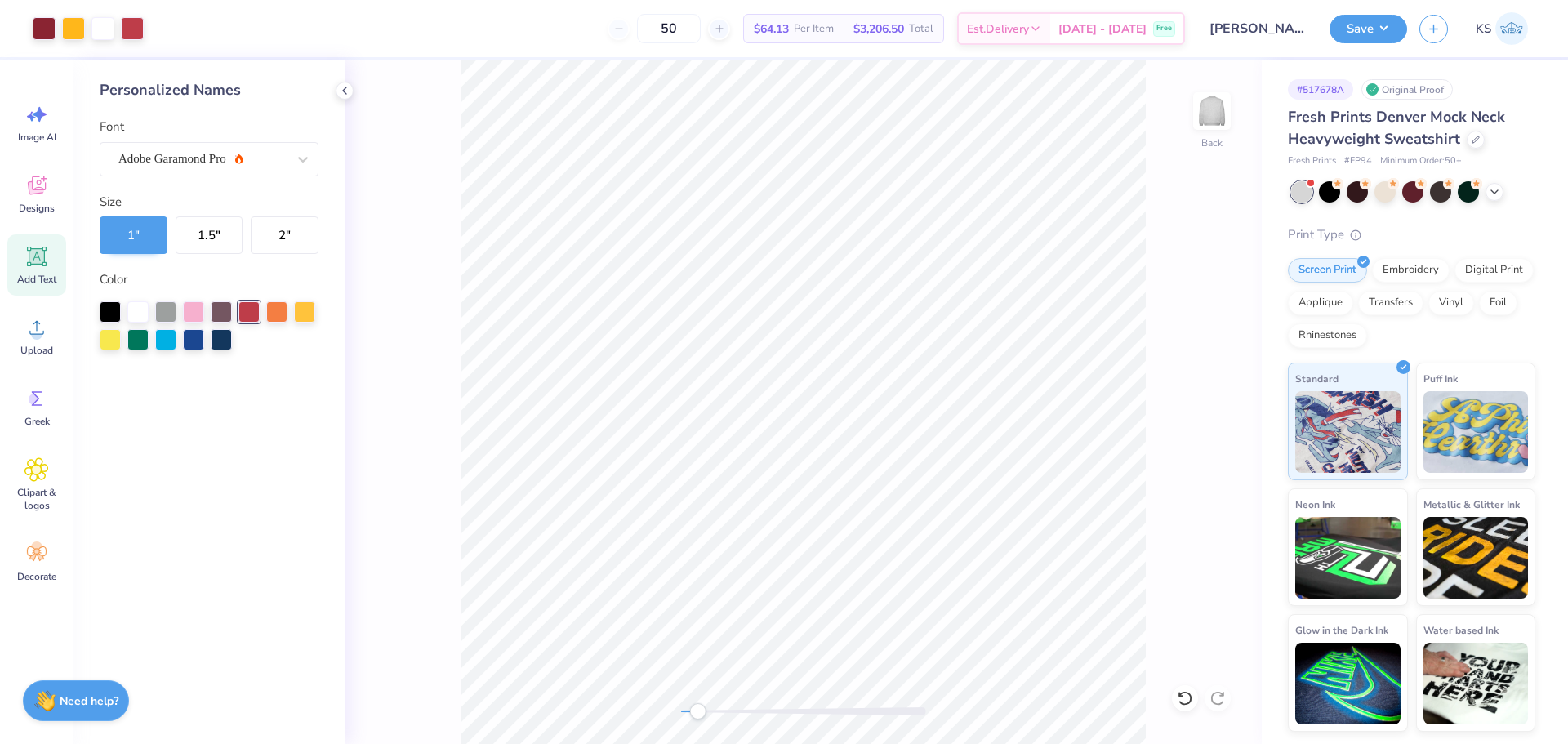
click at [697, 707] on div "Accessibility label" at bounding box center [697, 712] width 16 height 16
click at [694, 710] on div "Accessibility label" at bounding box center [693, 712] width 16 height 16
click at [653, 713] on div "Back" at bounding box center [803, 402] width 917 height 685
type input "5.00"
type input "1.33"
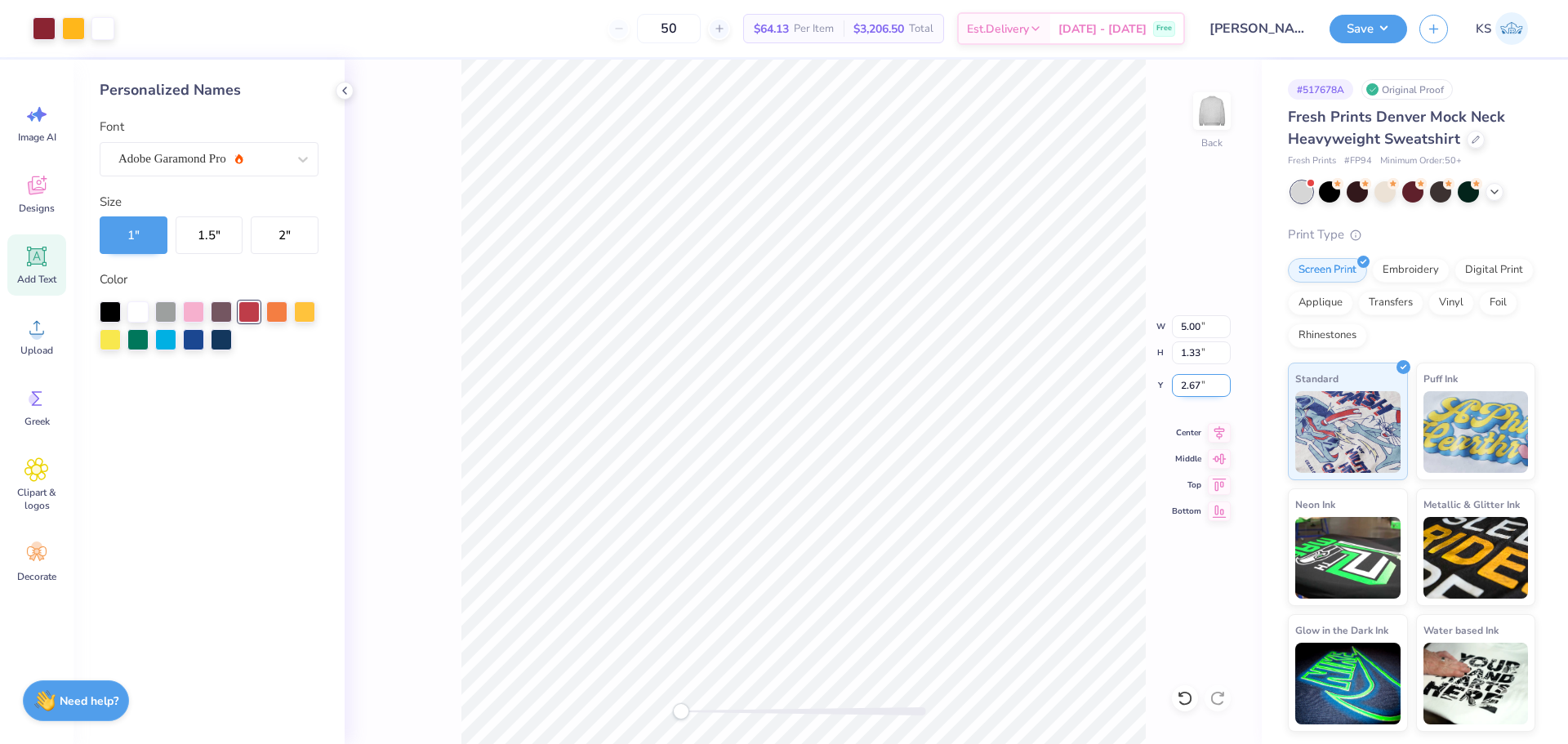
click at [1204, 388] on input "2.67" at bounding box center [1202, 386] width 59 height 23
type input "3"
click at [696, 709] on div at bounding box center [804, 711] width 245 height 8
type input "5.00"
type input "1.33"
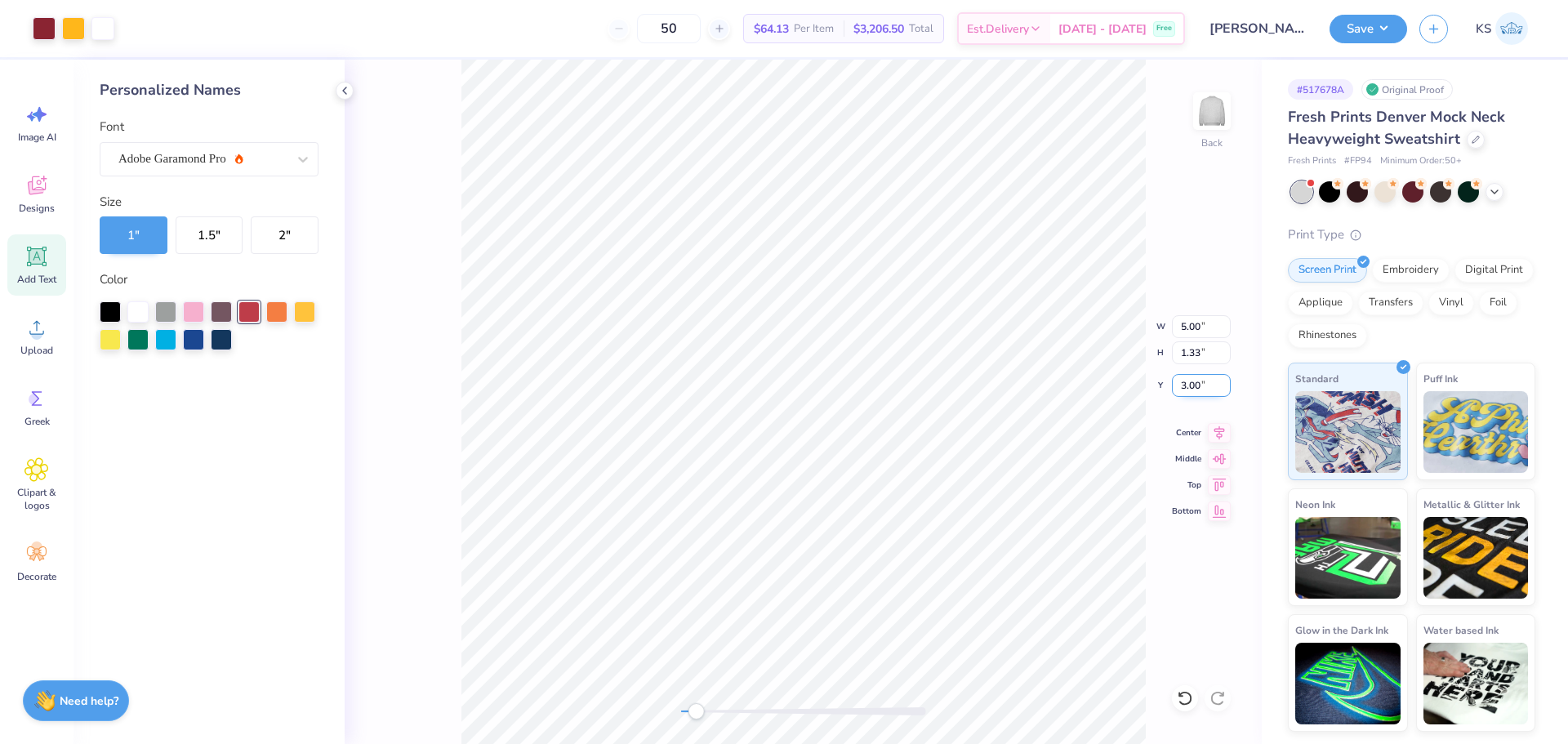
click at [1202, 390] on input "3.00" at bounding box center [1202, 386] width 59 height 23
type input "2.8"
click at [618, 701] on div "Back W 5.00 5.00 " H 1.33 1.33 " Y 2.80 2.80 " Center Middle Top Bottom" at bounding box center [803, 402] width 917 height 685
click at [1389, 29] on button "Save" at bounding box center [1368, 27] width 78 height 29
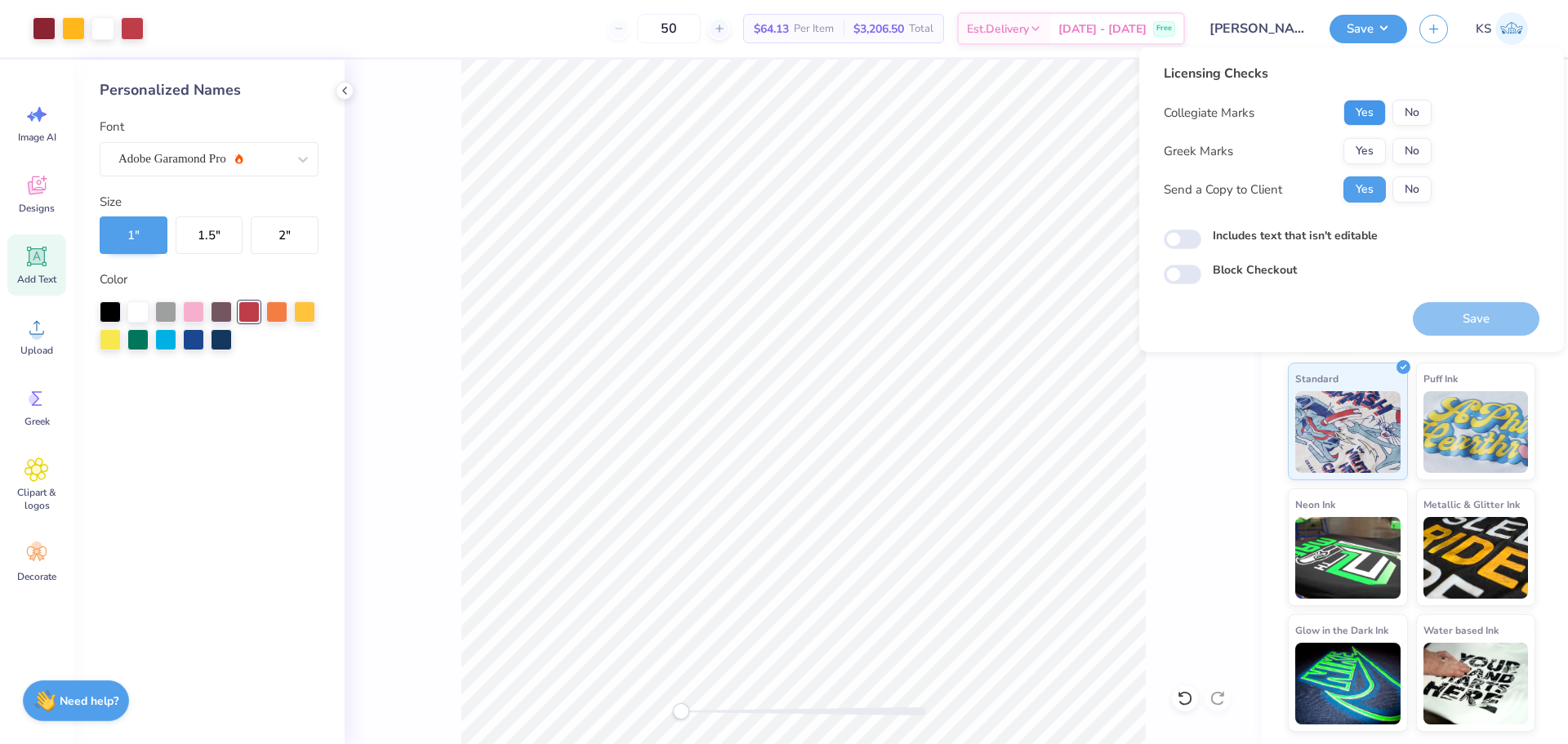
click at [1363, 114] on button "Yes" at bounding box center [1365, 113] width 43 height 26
click at [1427, 155] on button "No" at bounding box center [1413, 151] width 39 height 26
click at [1470, 329] on button "Save" at bounding box center [1477, 319] width 127 height 34
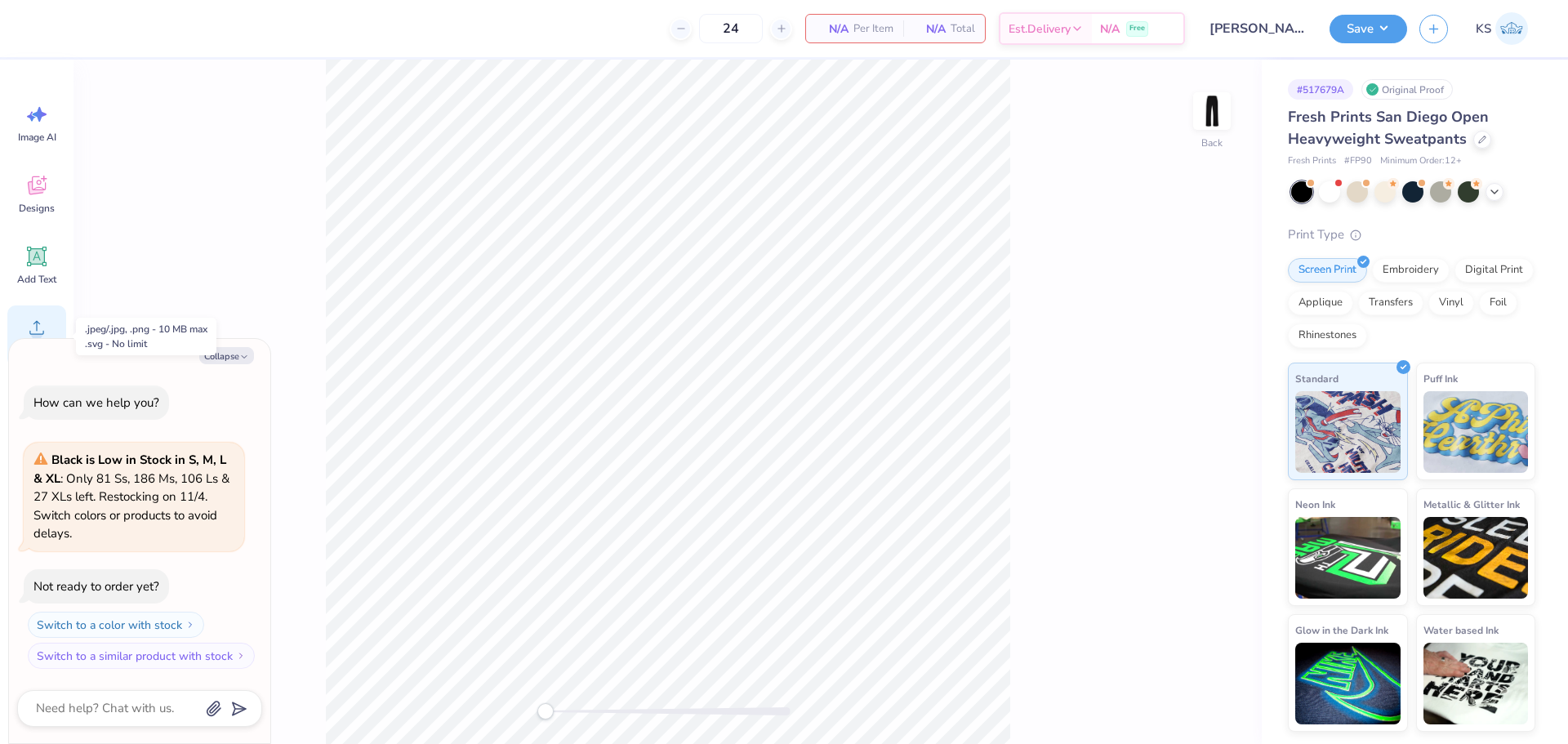
click at [40, 317] on icon at bounding box center [36, 327] width 24 height 24
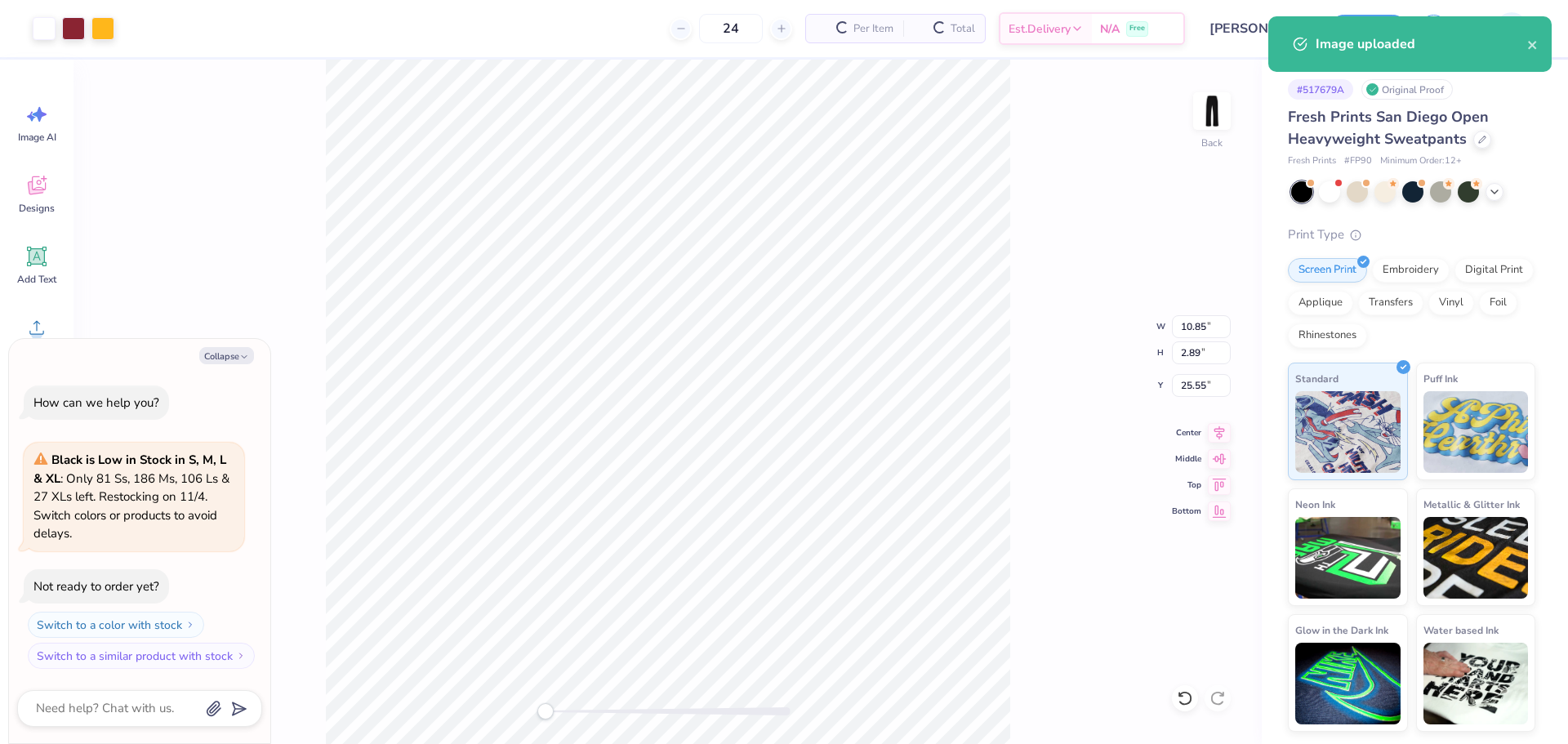
type textarea "x"
click at [1201, 382] on input "25.55" at bounding box center [1202, 386] width 59 height 23
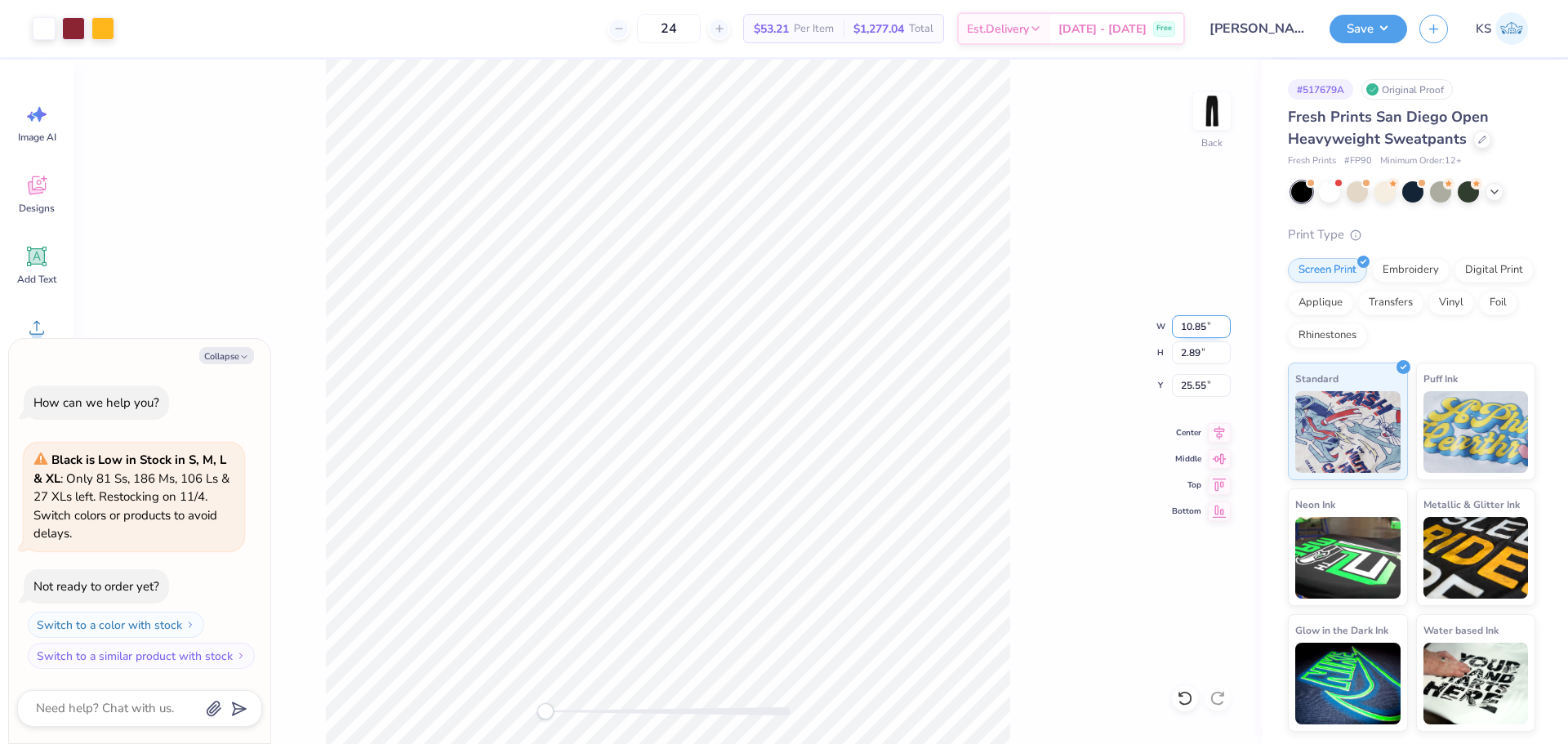
click at [1205, 330] on input "10.85" at bounding box center [1202, 327] width 59 height 23
type input "5"
type textarea "x"
type input "5.00"
type input "1.33"
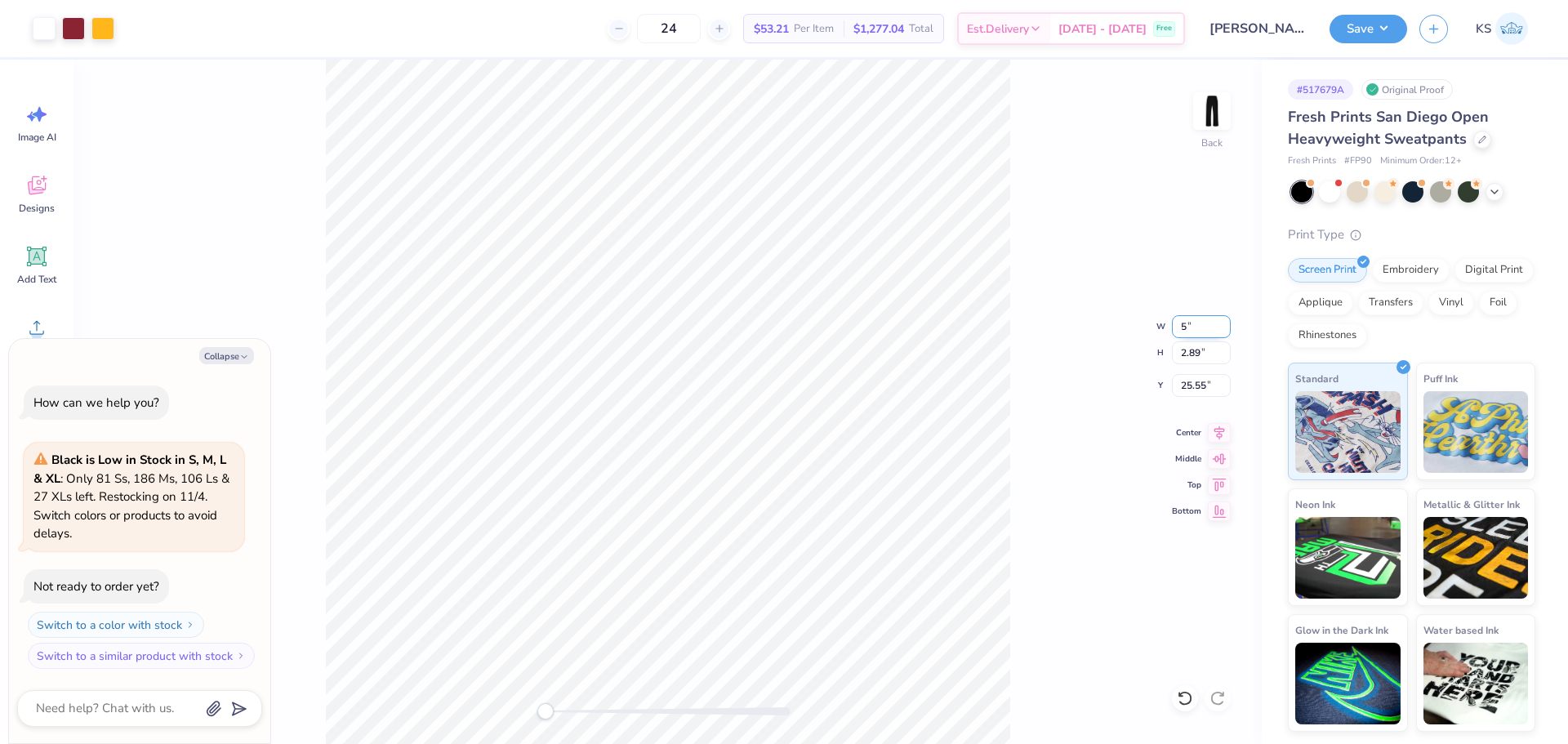
type input "26.33"
click at [594, 708] on div at bounding box center [668, 711] width 245 height 8
type textarea "x"
click at [1204, 324] on input "5.00" at bounding box center [1202, 327] width 59 height 23
type input "6"
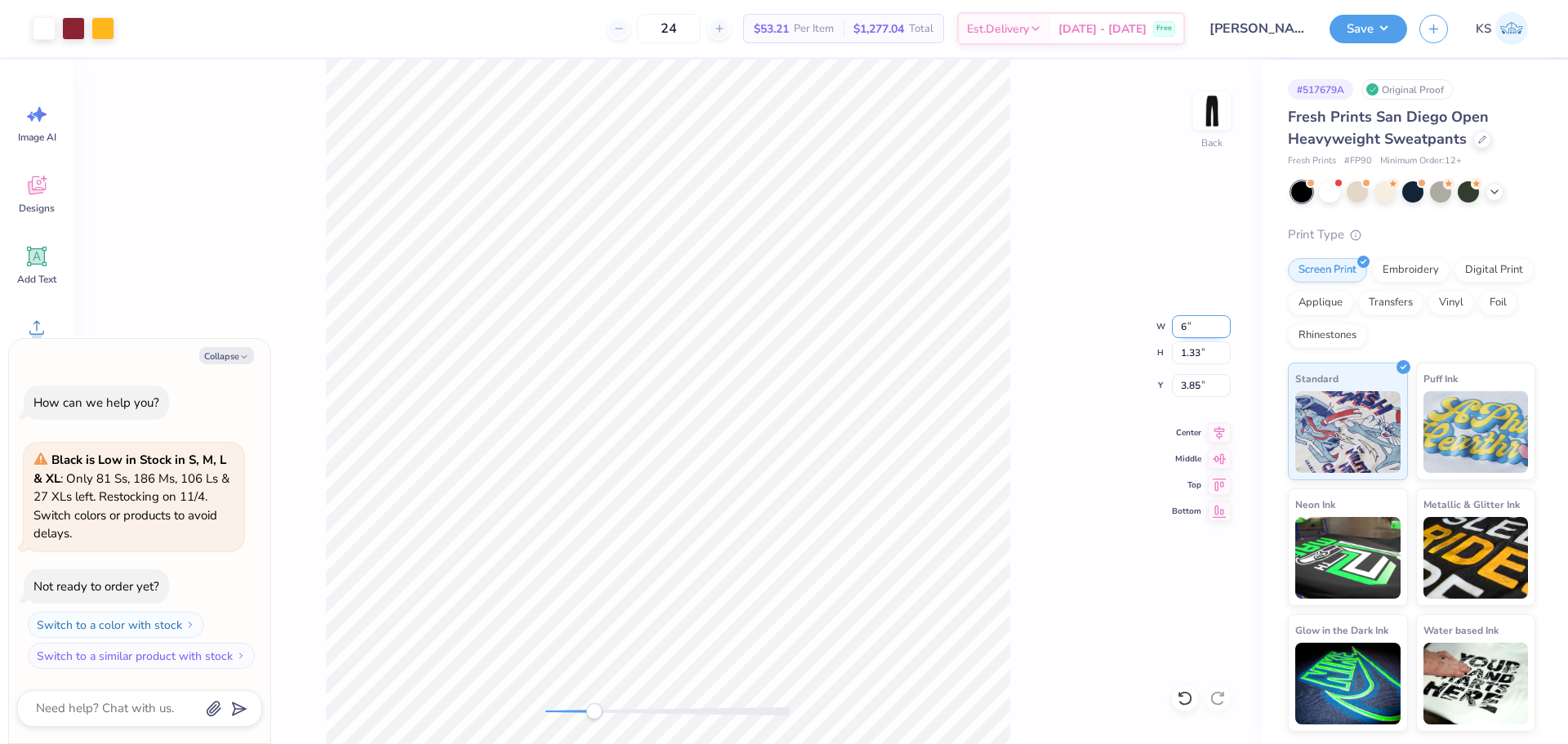
type textarea "x"
type input "6.00"
type input "1.60"
drag, startPoint x: 1203, startPoint y: 388, endPoint x: 1205, endPoint y: 375, distance: 13.2
click at [1204, 386] on input "3.71" at bounding box center [1202, 386] width 59 height 23
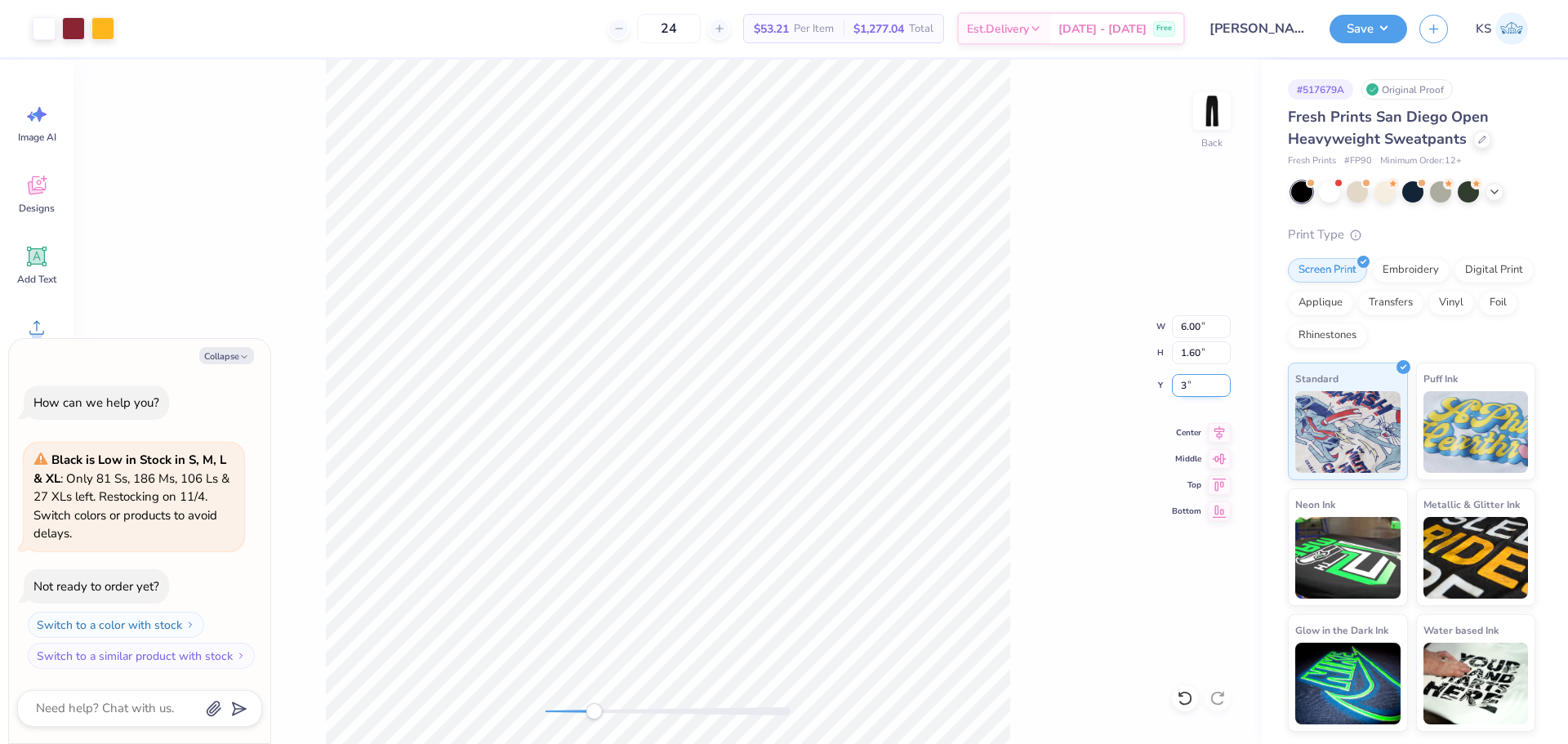
type input "3"
click at [1222, 431] on icon at bounding box center [1220, 431] width 11 height 14
drag, startPoint x: 589, startPoint y: 714, endPoint x: 597, endPoint y: 717, distance: 8.5
click at [597, 717] on div "Accessibility label" at bounding box center [597, 712] width 16 height 16
type textarea "x"
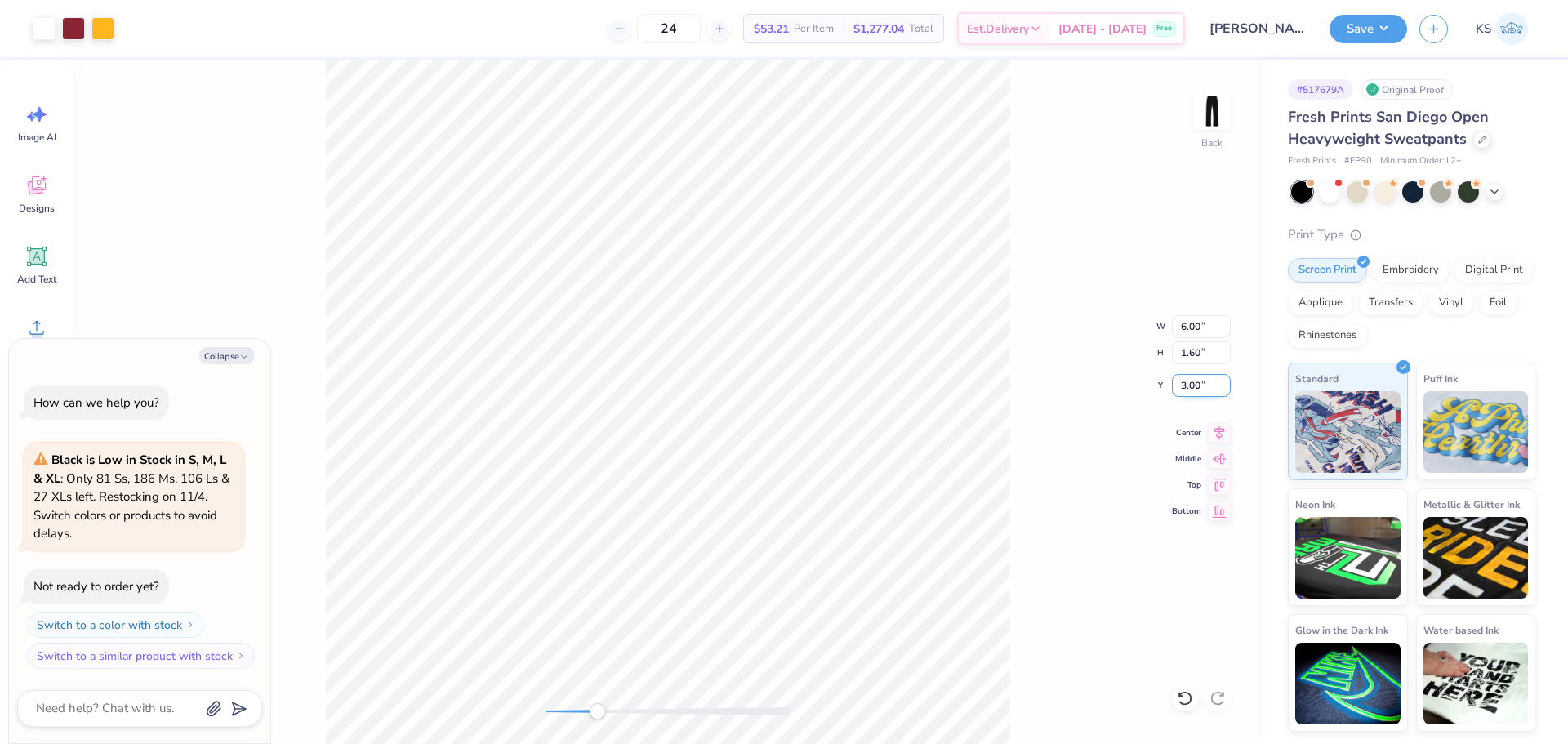
click at [1197, 380] on input "3.00" at bounding box center [1202, 386] width 59 height 23
type input "2"
click at [653, 724] on div "Back" at bounding box center [667, 402] width 1189 height 685
drag, startPoint x: 653, startPoint y: 715, endPoint x: 647, endPoint y: 705, distance: 11.7
click at [644, 711] on div "Accessibility label" at bounding box center [643, 712] width 16 height 16
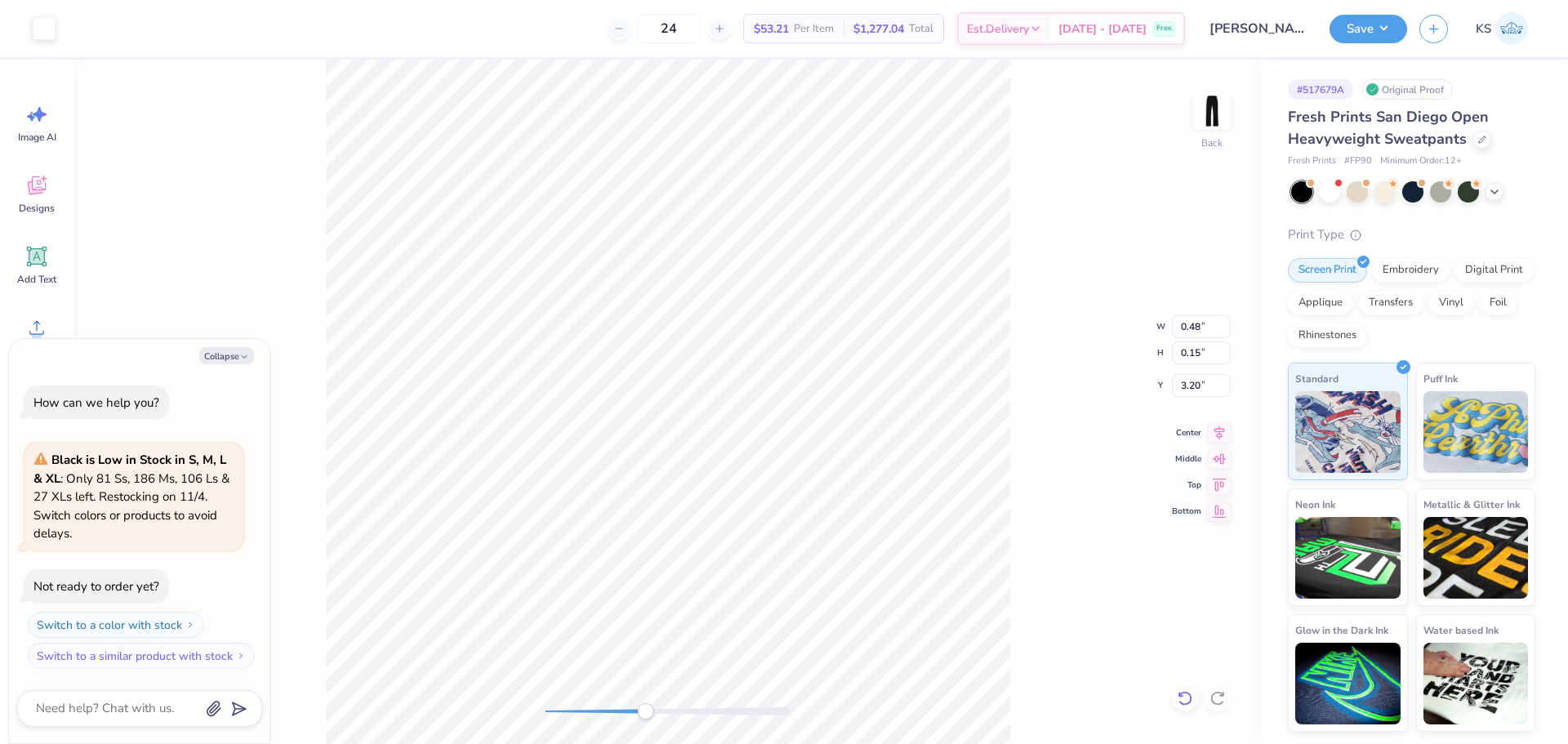
click at [1192, 702] on icon at bounding box center [1185, 698] width 16 height 16
click at [518, 700] on div "Back W 6.00 6.00 " H 1.60 1.60 " Y 2.00 2.00 " Center Middle Top Bottom" at bounding box center [667, 402] width 1189 height 685
drag, startPoint x: 1355, startPoint y: 22, endPoint x: 1393, endPoint y: 44, distance: 43.9
click at [1352, 23] on button "Save" at bounding box center [1368, 29] width 78 height 29
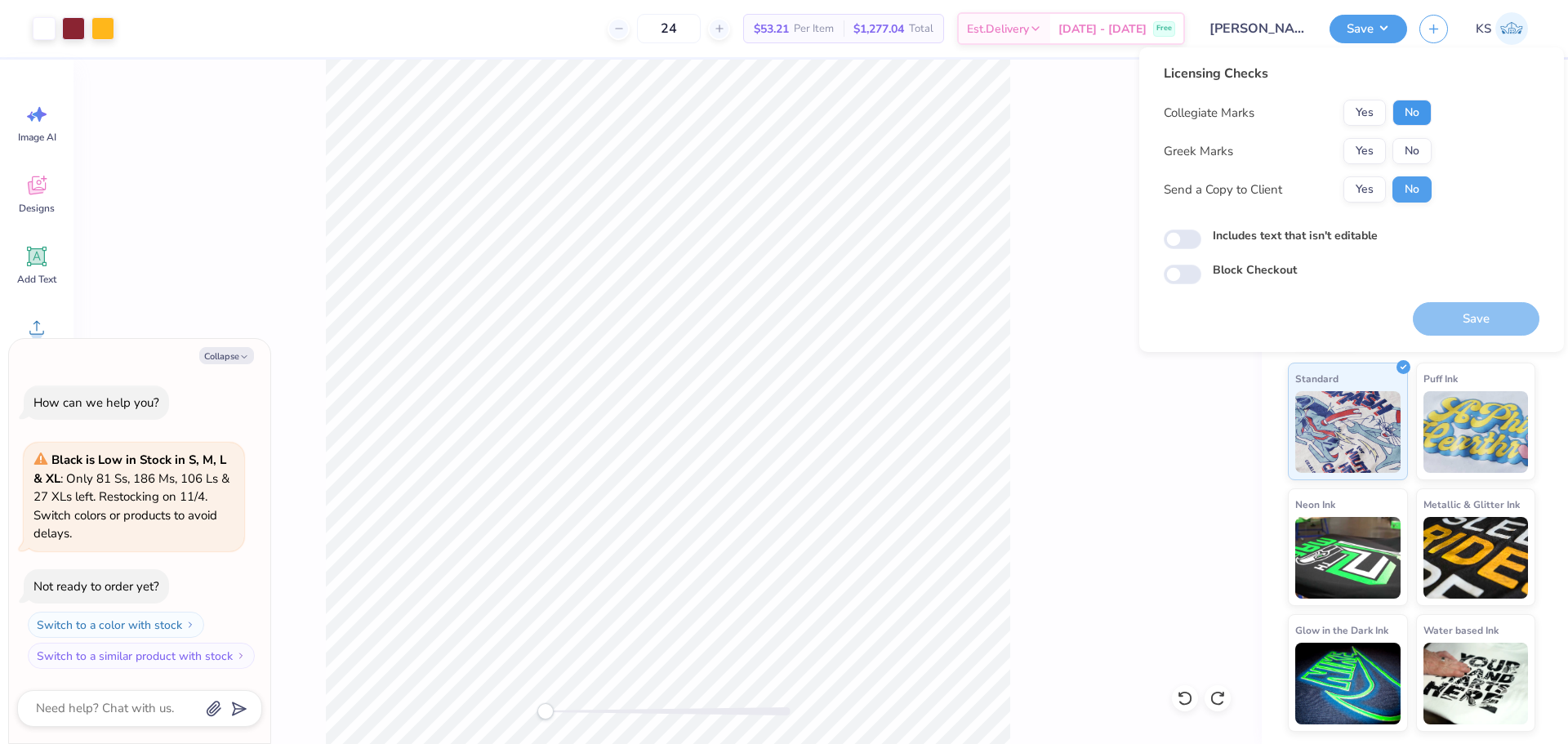
click at [1423, 106] on button "No" at bounding box center [1413, 113] width 39 height 26
click at [1366, 115] on button "Yes" at bounding box center [1365, 113] width 43 height 26
click at [1420, 163] on button "No" at bounding box center [1413, 151] width 39 height 26
click at [1463, 313] on button "Save" at bounding box center [1477, 319] width 127 height 34
type textarea "x"
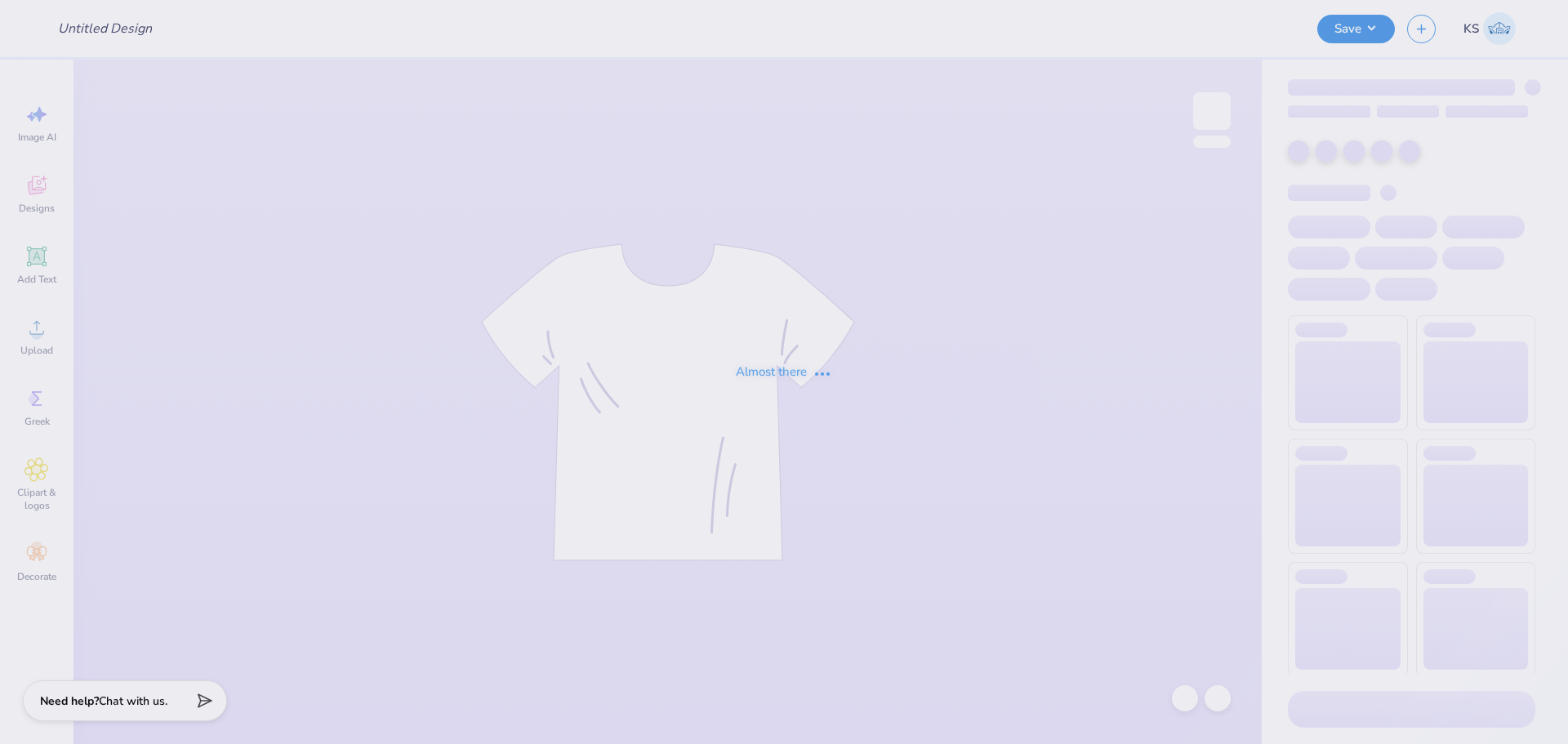
type input "[PERSON_NAME] Nachi : [GEOGRAPHIC_DATA][PERSON_NAME]"
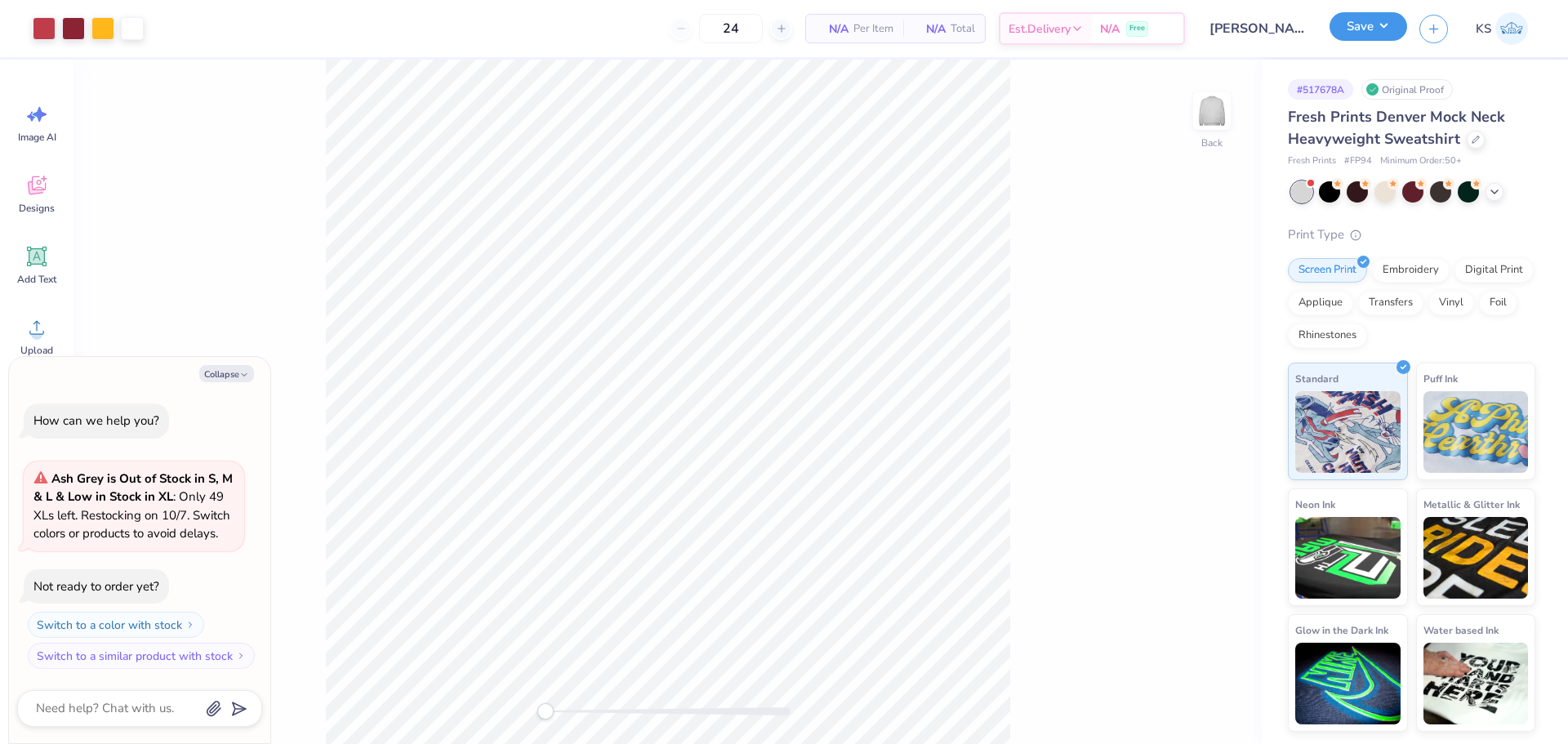
click at [1372, 20] on button "Save" at bounding box center [1368, 27] width 78 height 29
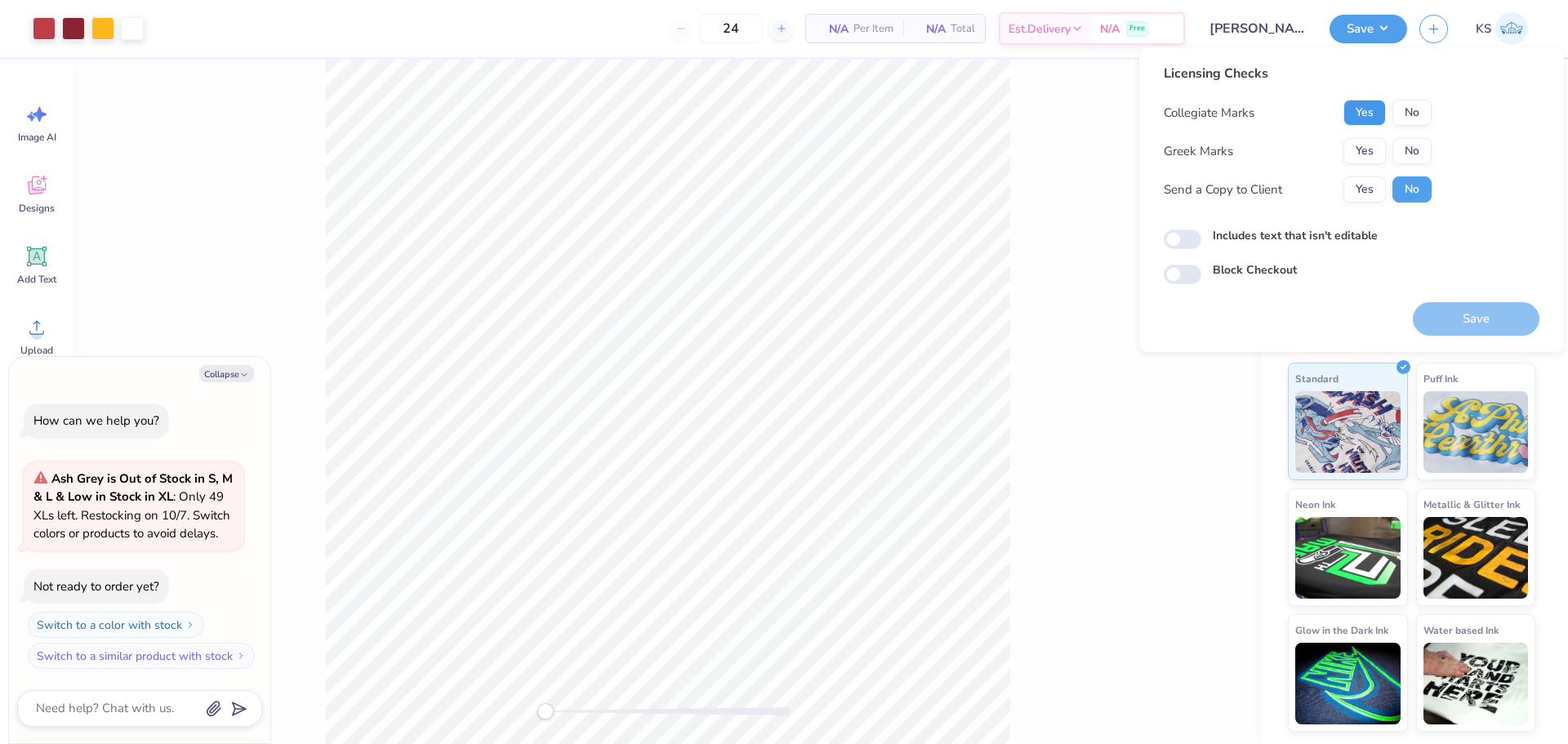
click at [1380, 117] on button "Yes" at bounding box center [1365, 113] width 43 height 26
click at [1406, 155] on button "No" at bounding box center [1413, 151] width 39 height 26
click at [1441, 312] on button "Save" at bounding box center [1477, 319] width 127 height 34
type textarea "x"
